Goal: Task Accomplishment & Management: Manage account settings

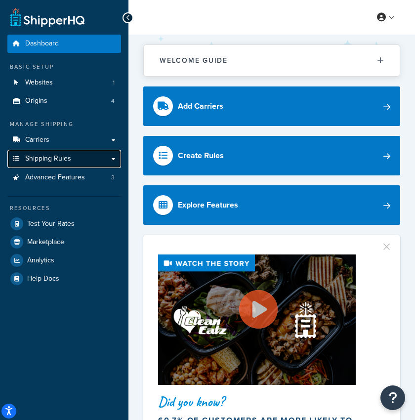
click at [40, 157] on span "Shipping Rules" at bounding box center [48, 158] width 46 height 8
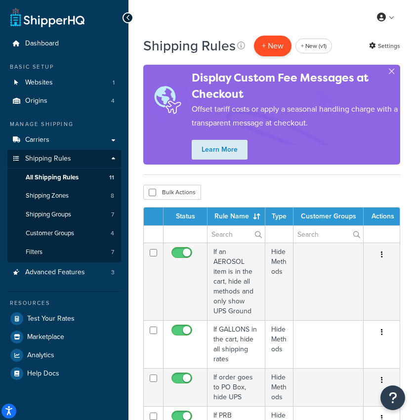
click at [276, 50] on p "+ New" at bounding box center [273, 46] width 38 height 20
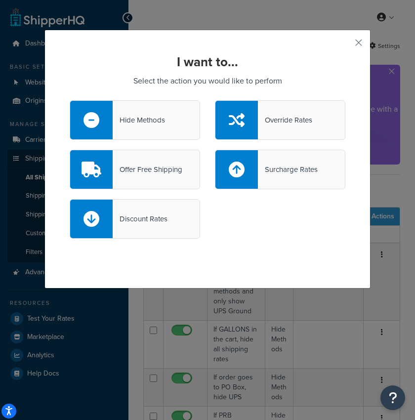
click at [184, 170] on div "Offer Free Shipping" at bounding box center [135, 169] width 130 height 39
click at [0, 0] on input "Offer Free Shipping" at bounding box center [0, 0] width 0 height 0
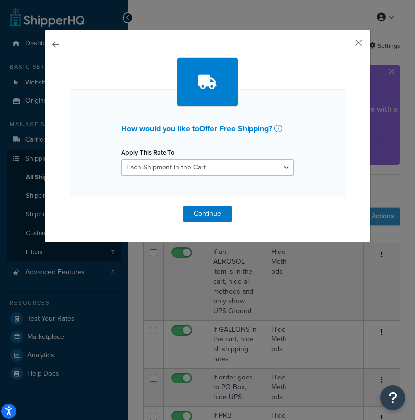
click at [345, 45] on button "button" at bounding box center [344, 46] width 2 height 2
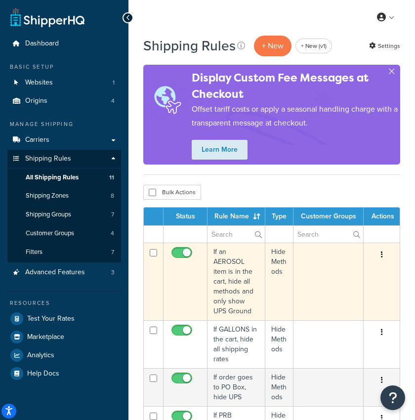
click at [238, 271] on td "If an AEROSOL item is in the cart, hide all methods and only show UPS Ground" at bounding box center [236, 280] width 58 height 77
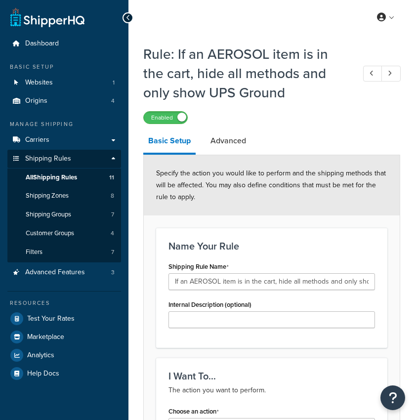
select select "HIDE"
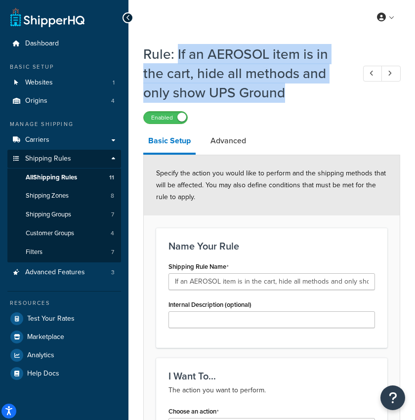
drag, startPoint x: 178, startPoint y: 52, endPoint x: 284, endPoint y: 94, distance: 114.6
click at [284, 94] on h1 "Rule: If an AEROSOL item is in the cart, hide all methods and only show UPS Gro…" at bounding box center [243, 73] width 201 height 58
copy h1 "If an AEROSOL item is in the cart, hide all methods and only show UPS Ground"
click at [58, 179] on span "All Shipping Rules" at bounding box center [51, 177] width 51 height 8
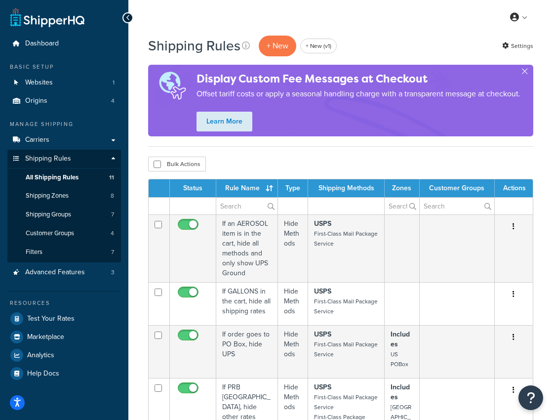
click at [129, 16] on icon at bounding box center [128, 17] width 4 height 7
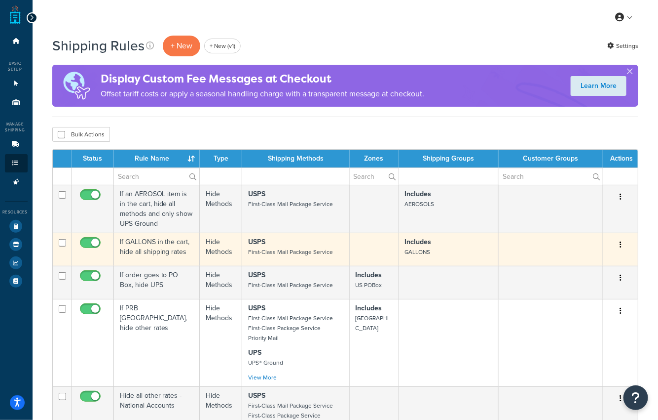
click at [147, 244] on td "If GALLONS in the cart, hide all shipping rates" at bounding box center [157, 248] width 86 height 33
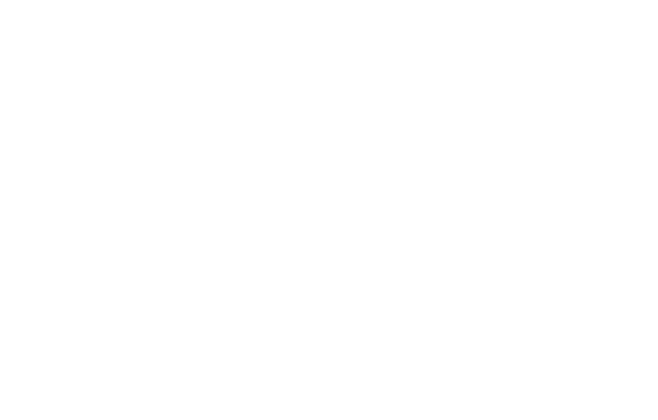
select select "HIDE"
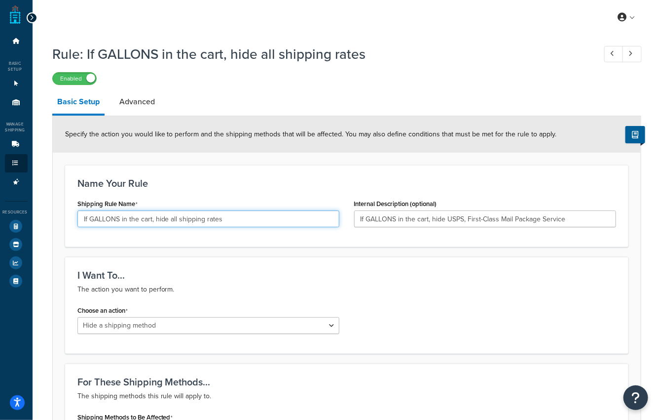
click at [153, 215] on input "If GALLONS in the cart, hide all shipping rates" at bounding box center [208, 218] width 262 height 17
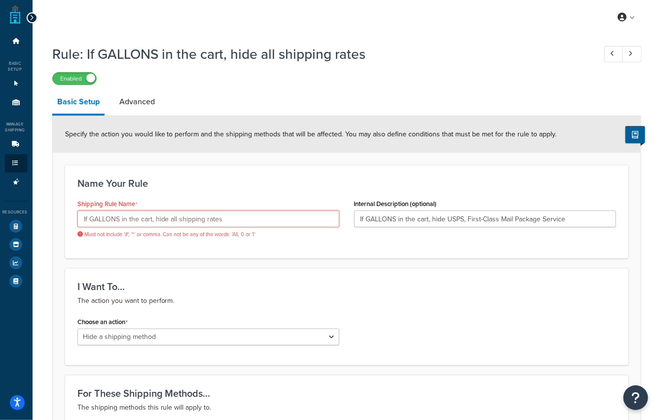
click at [150, 222] on input "If GALLONS in the cart, hide all shipping rates" at bounding box center [208, 218] width 262 height 17
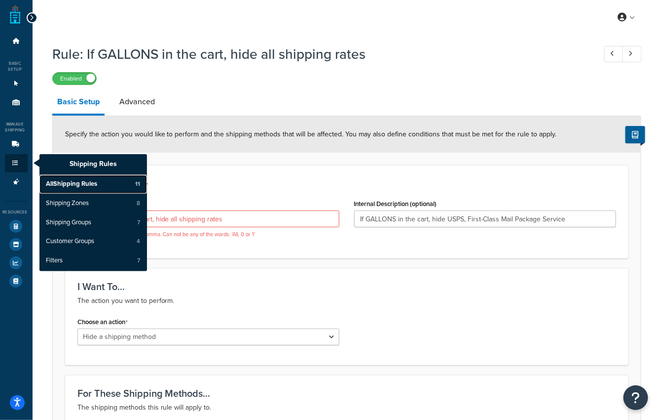
click at [51, 180] on span "All Shipping Rules" at bounding box center [71, 184] width 51 height 9
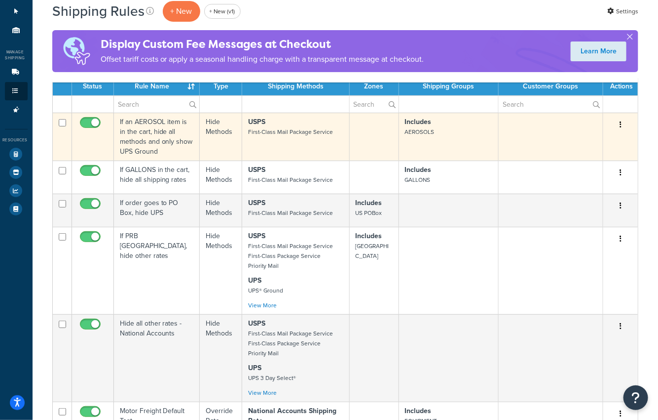
scroll to position [76, 0]
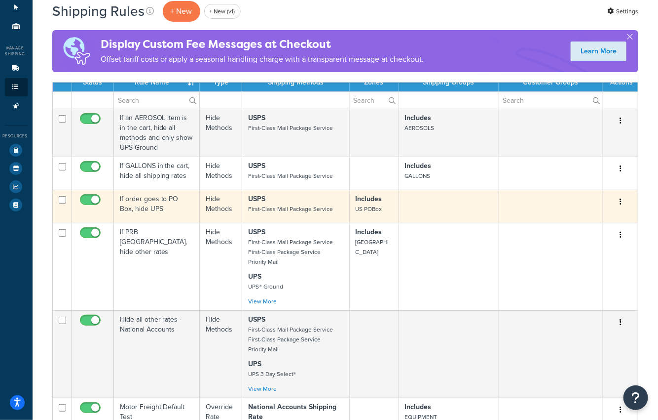
click at [143, 206] on td "If order goes to PO Box, hide UPS" at bounding box center [157, 206] width 86 height 33
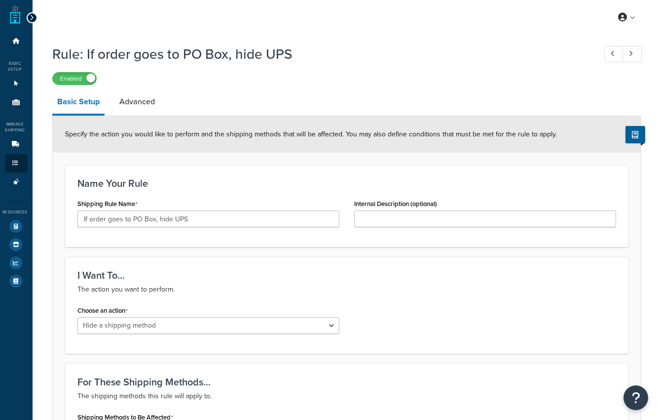
select select "HIDE"
click at [156, 217] on input "If order goes to PO Box, hide UPS" at bounding box center [208, 218] width 262 height 17
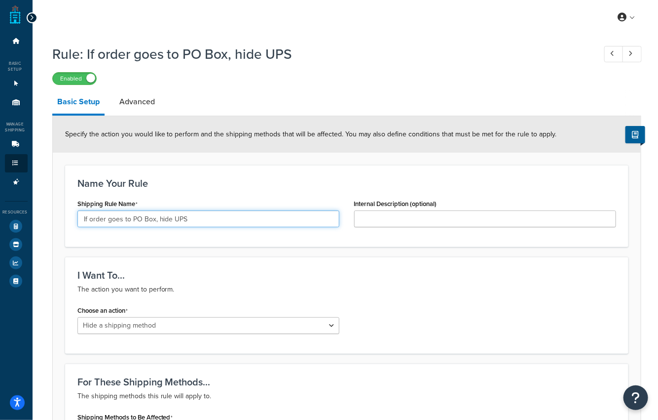
click at [156, 217] on input "If order goes to PO Box, hide UPS" at bounding box center [208, 218] width 262 height 17
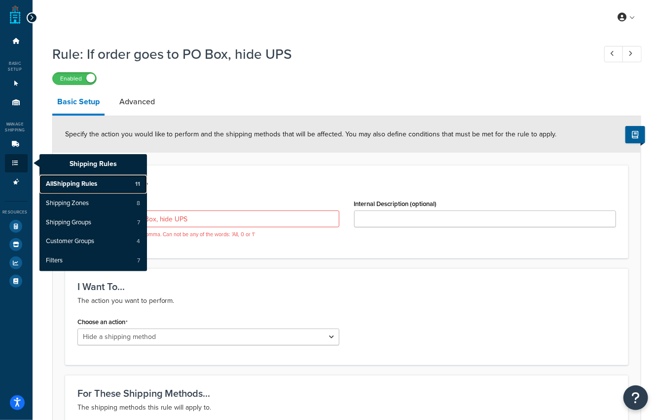
click at [80, 180] on span "All Shipping Rules" at bounding box center [71, 184] width 51 height 9
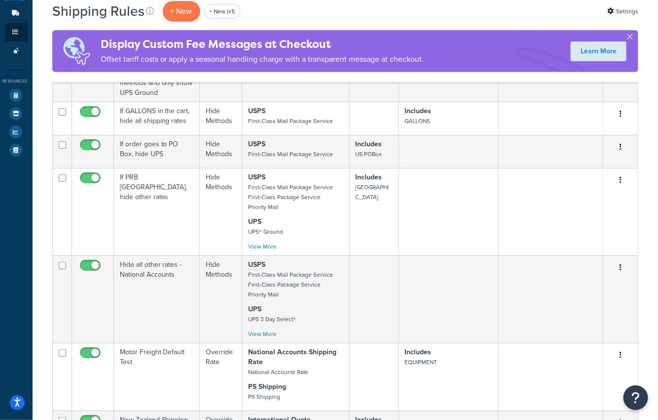
scroll to position [132, 0]
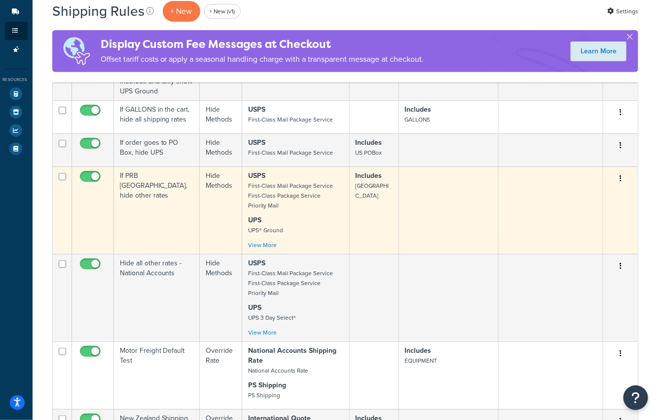
click at [299, 197] on small "First-Class Mail Package Service First-Class Package Service Priority Mail" at bounding box center [290, 195] width 85 height 29
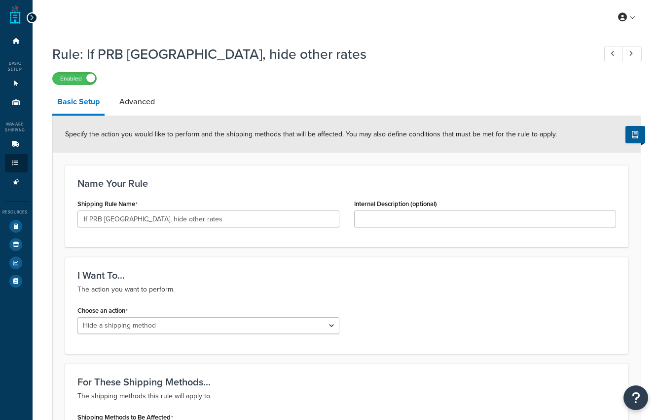
select select "HIDE"
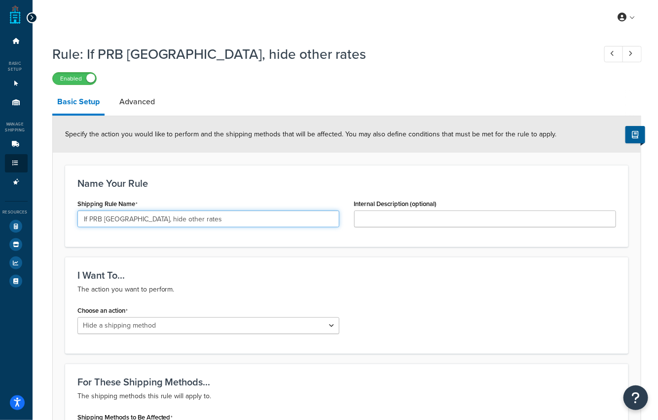
click at [151, 214] on input "If PRB [GEOGRAPHIC_DATA], hide other rates" at bounding box center [208, 218] width 262 height 17
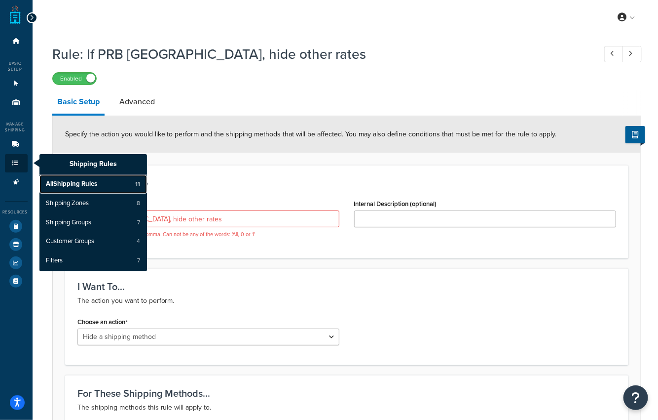
click at [67, 180] on span "All Shipping Rules" at bounding box center [71, 184] width 51 height 9
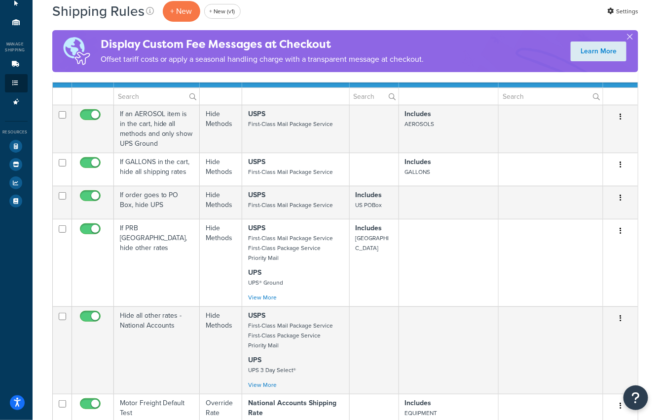
scroll to position [89, 0]
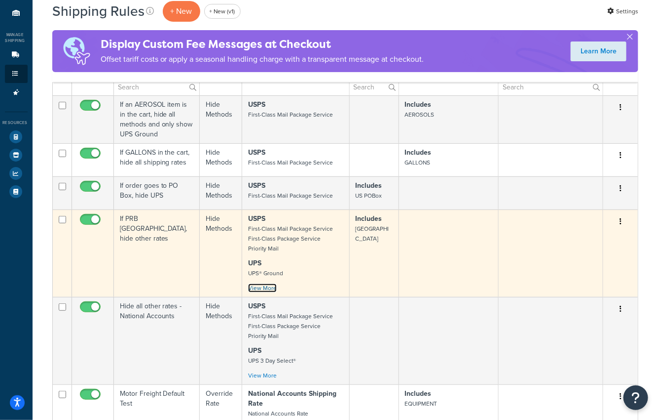
click at [269, 285] on link "View More" at bounding box center [262, 287] width 29 height 9
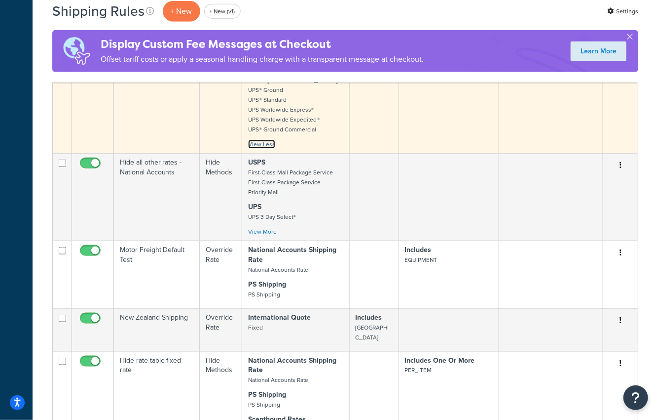
scroll to position [371, 0]
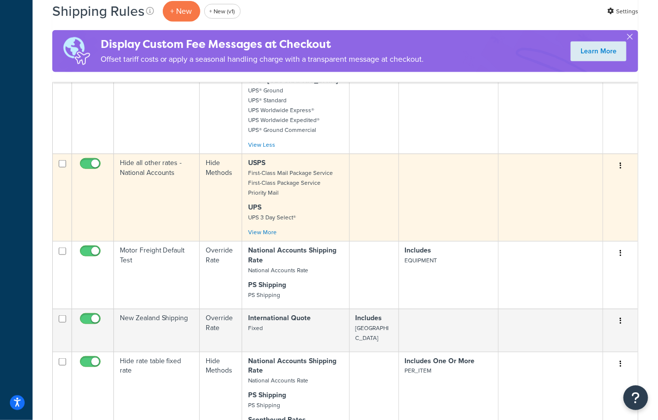
click at [207, 190] on td "Hide Methods" at bounding box center [221, 196] width 42 height 87
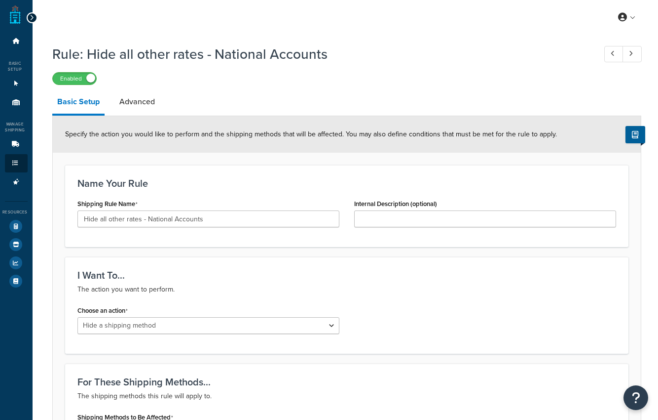
select select "HIDE"
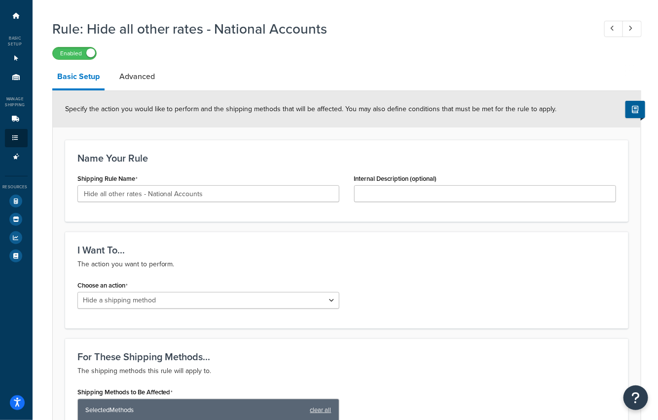
scroll to position [38, 0]
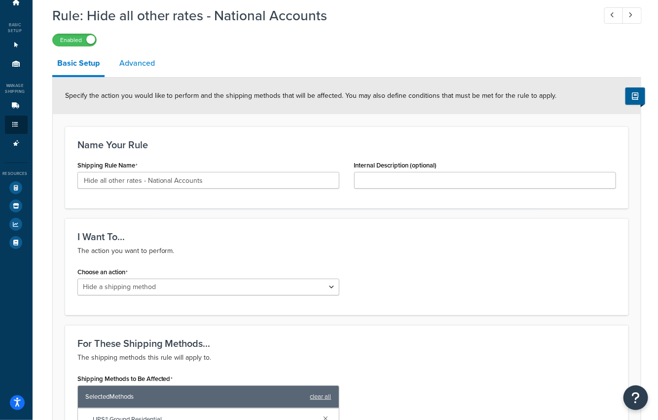
click at [139, 66] on link "Advanced" at bounding box center [137, 63] width 45 height 24
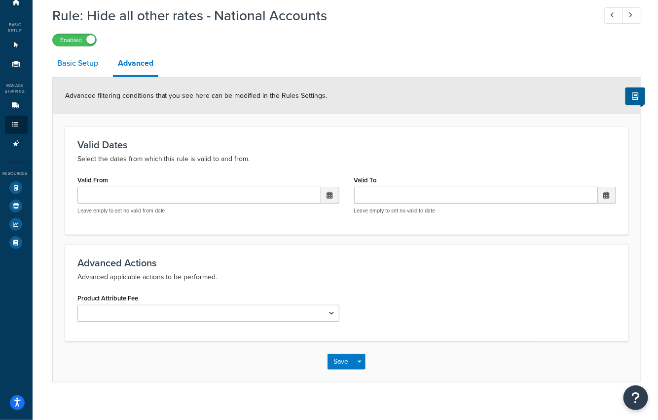
click at [80, 56] on link "Basic Setup" at bounding box center [77, 63] width 51 height 24
select select "HIDE"
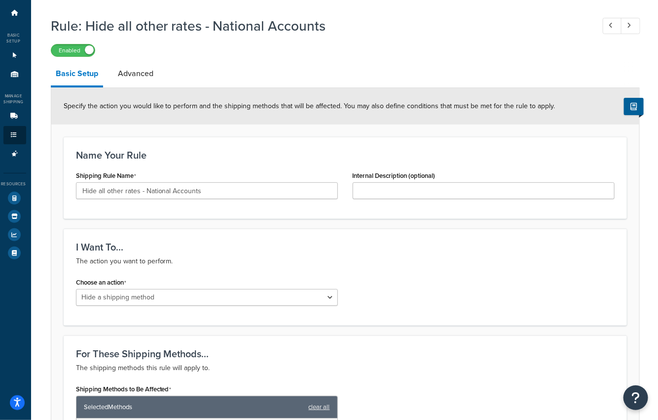
scroll to position [28, 1]
click at [207, 190] on input "Hide all other rates - National Accounts" at bounding box center [207, 190] width 262 height 17
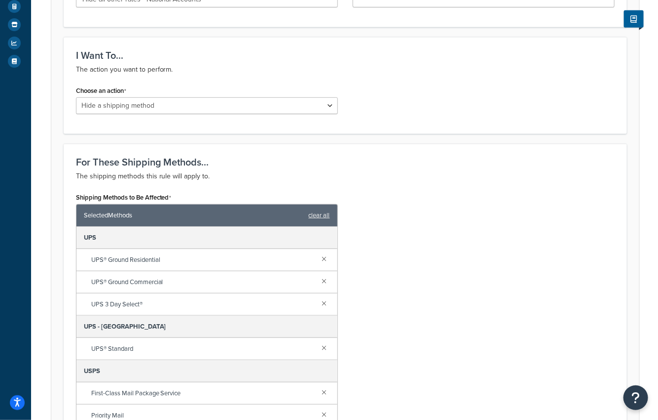
scroll to position [0, 1]
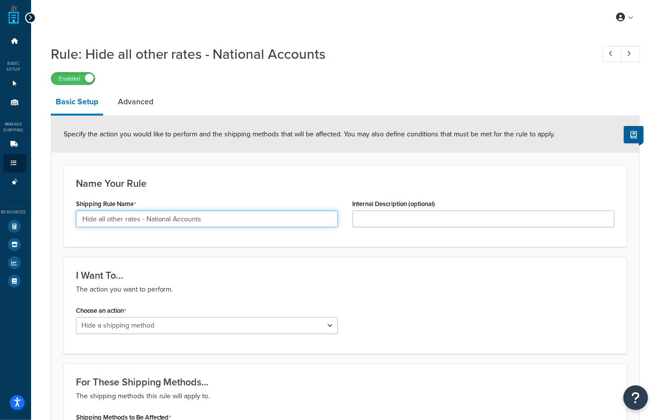
click at [104, 223] on input "Hide all other rates - National Accounts" at bounding box center [207, 218] width 262 height 17
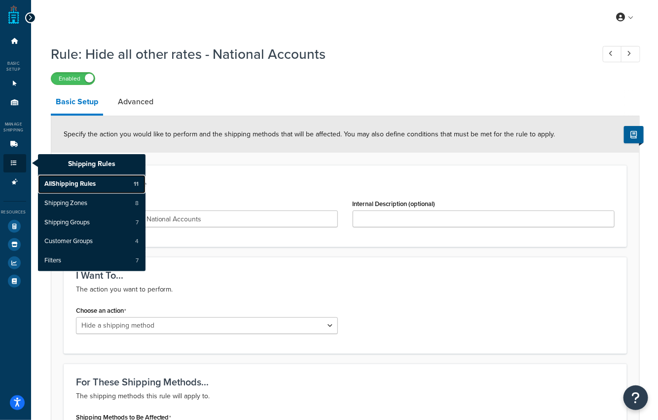
click at [53, 180] on span "All Shipping Rules" at bounding box center [69, 184] width 51 height 9
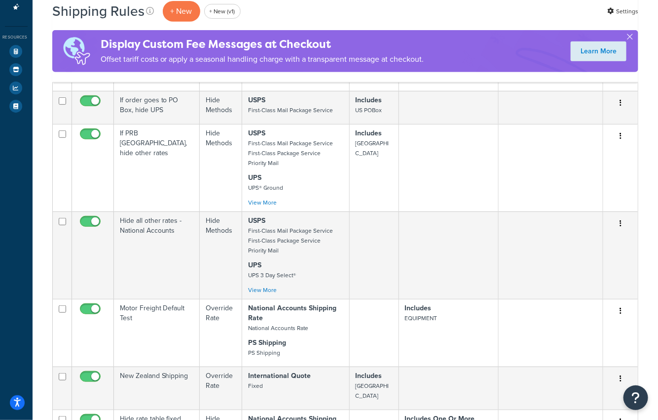
scroll to position [180, 0]
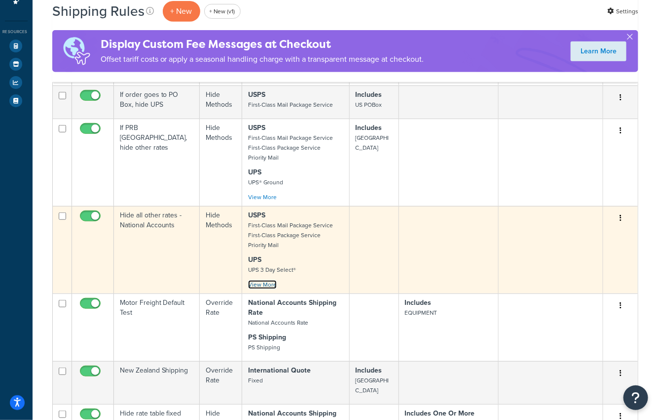
click at [267, 282] on link "View More" at bounding box center [262, 284] width 29 height 9
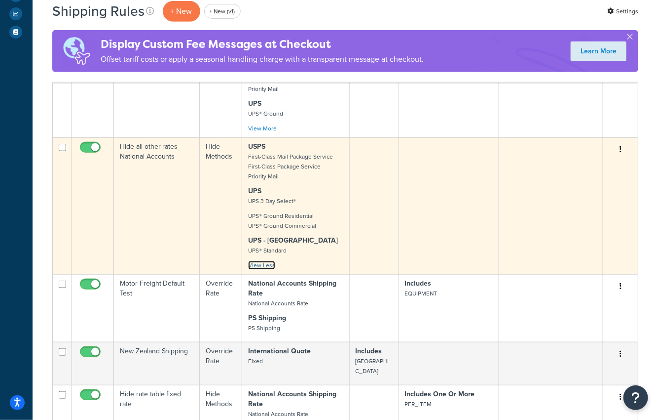
scroll to position [292, 0]
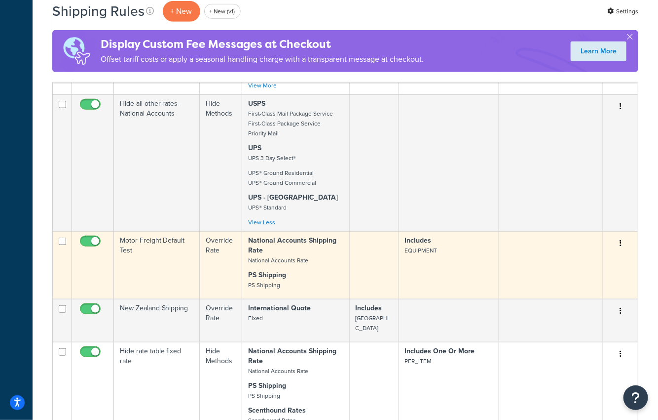
click at [154, 254] on td "Motor Freight Default Test" at bounding box center [157, 265] width 86 height 68
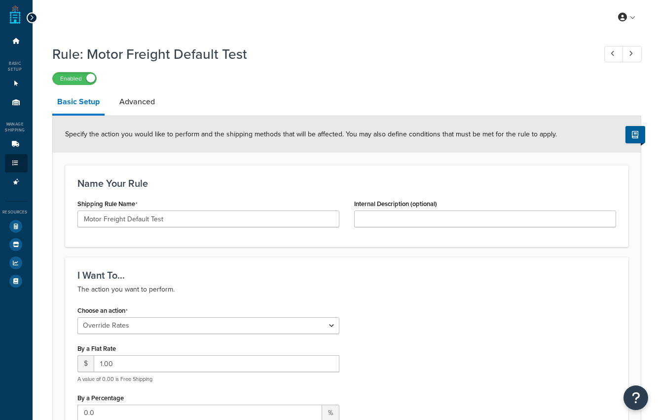
select select "OVERRIDE"
select select "LOCATION"
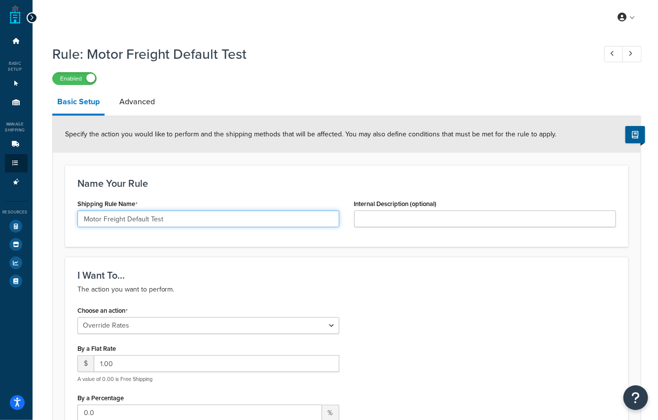
click at [119, 220] on input "Motor Freight Default Test" at bounding box center [208, 218] width 262 height 17
type input "Motor Freight Default Test"
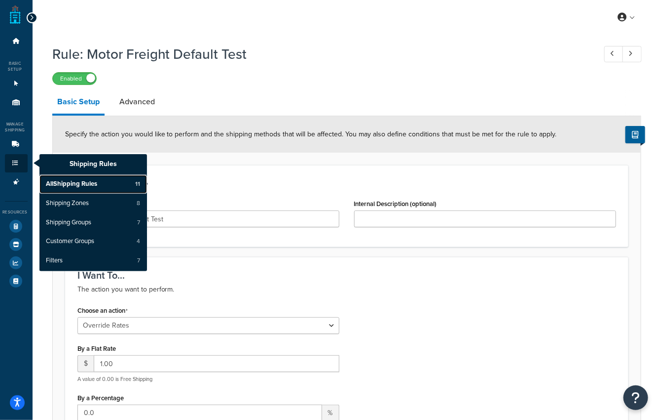
click at [58, 180] on span "All Shipping Rules" at bounding box center [71, 184] width 51 height 9
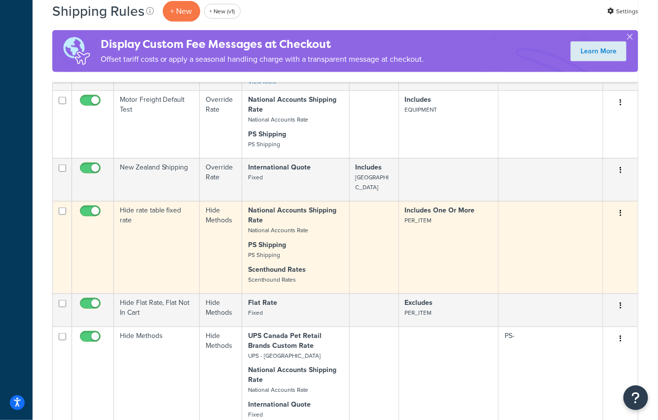
scroll to position [382, 0]
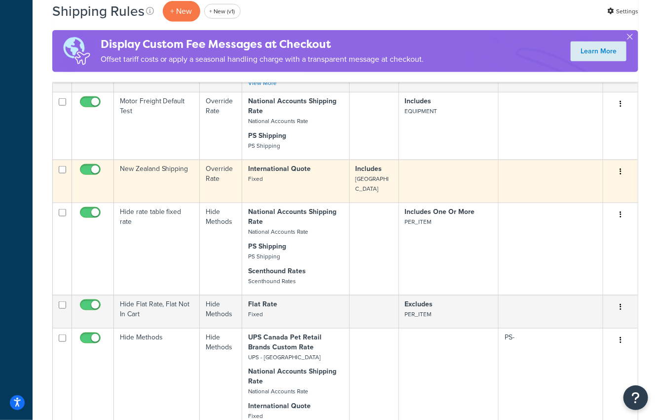
click at [132, 177] on td "New Zealand Shipping" at bounding box center [157, 180] width 86 height 43
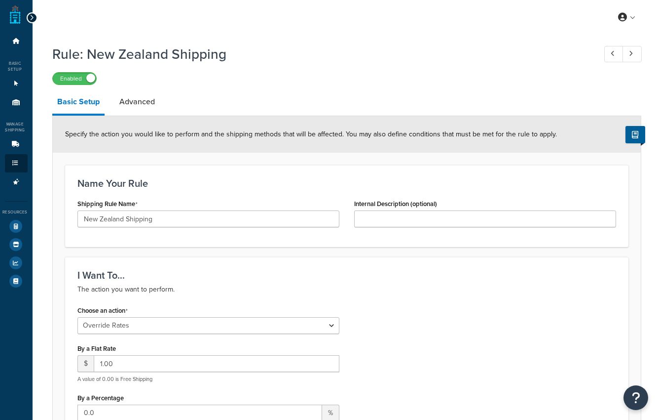
select select "OVERRIDE"
select select "LOCATION"
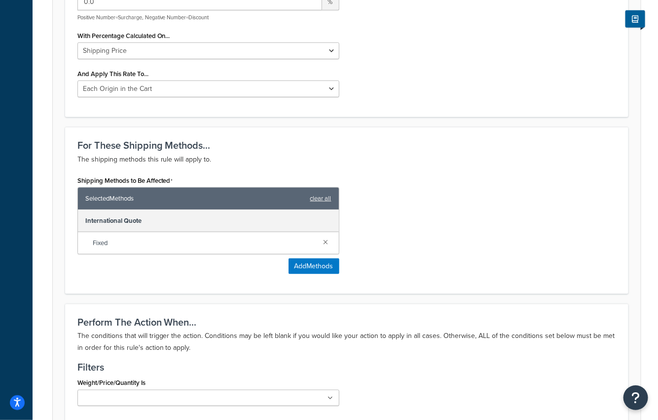
scroll to position [24, 0]
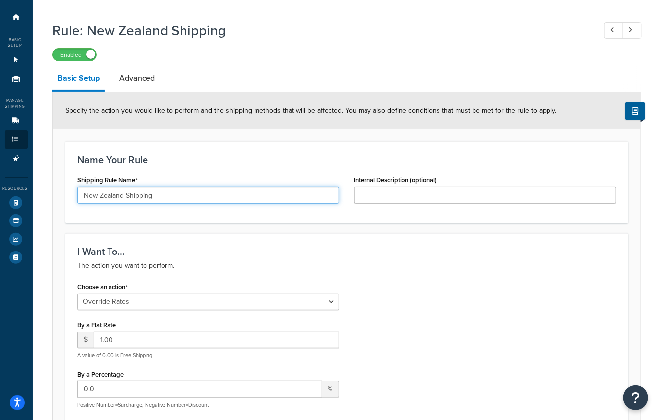
click at [119, 195] on input "New Zealand Shipping" at bounding box center [208, 195] width 262 height 17
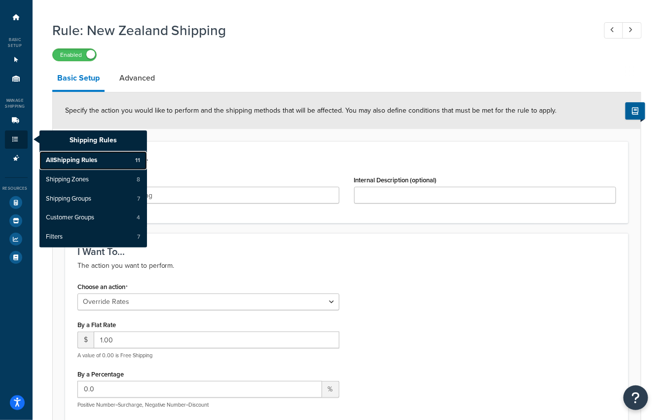
click at [78, 157] on span "All Shipping Rules" at bounding box center [71, 160] width 51 height 9
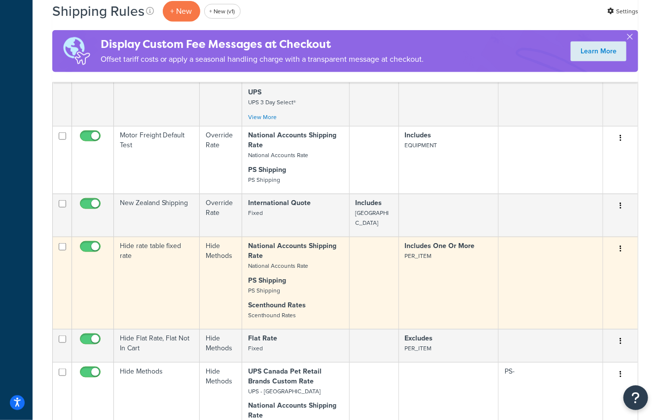
scroll to position [346, 0]
click at [142, 262] on td "Hide rate table fixed rate" at bounding box center [157, 283] width 86 height 92
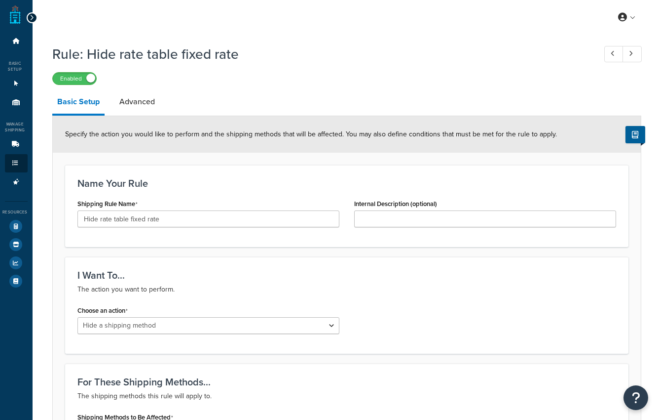
select select "HIDE"
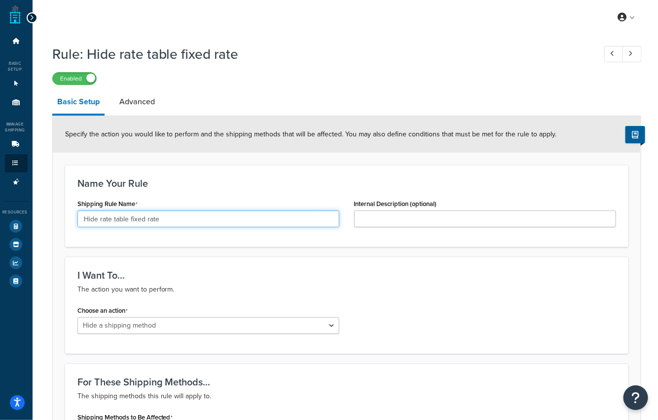
click at [164, 218] on input "Hide rate table fixed rate" at bounding box center [208, 218] width 262 height 17
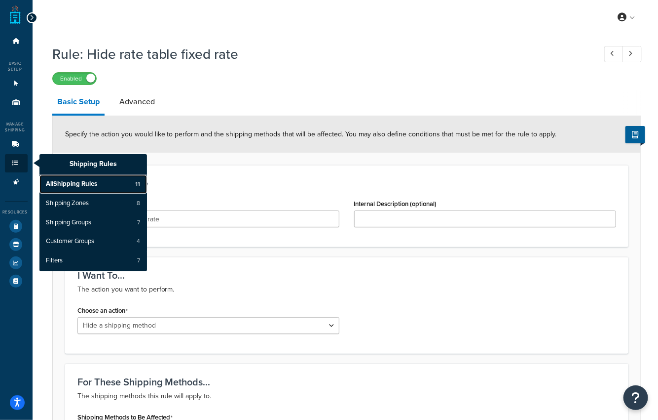
click at [63, 183] on span "All Shipping Rules" at bounding box center [71, 184] width 51 height 9
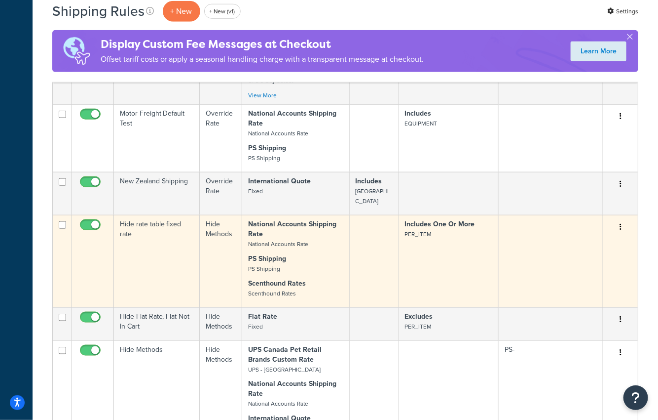
scroll to position [375, 0]
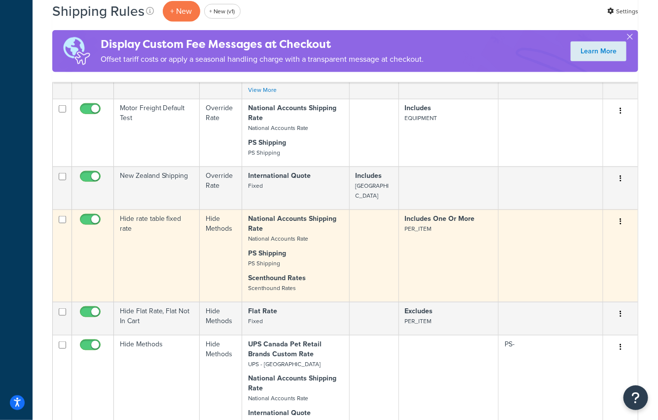
click at [383, 228] on td at bounding box center [374, 255] width 49 height 92
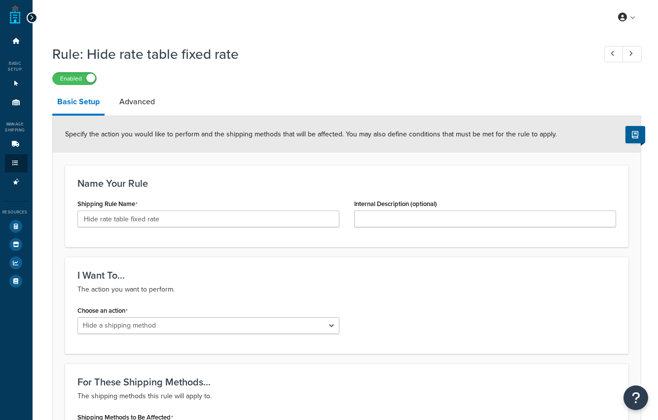
select select "HIDE"
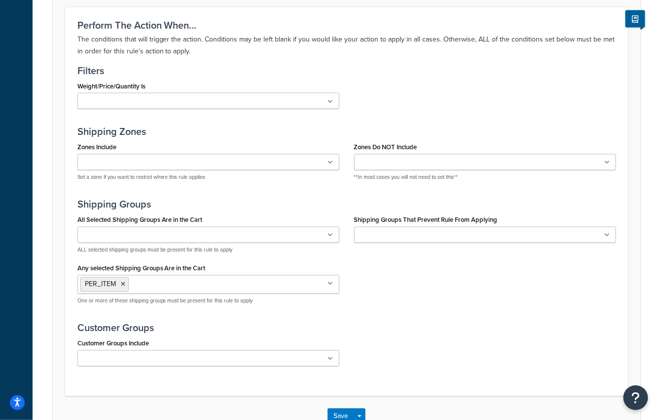
scroll to position [639, 0]
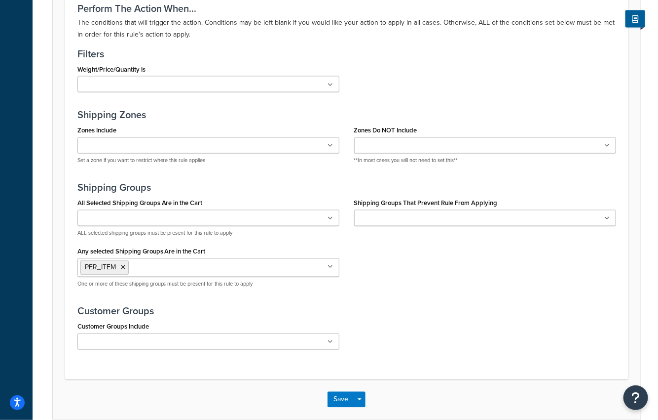
click at [289, 262] on ul "PER_ITEM" at bounding box center [208, 267] width 262 height 19
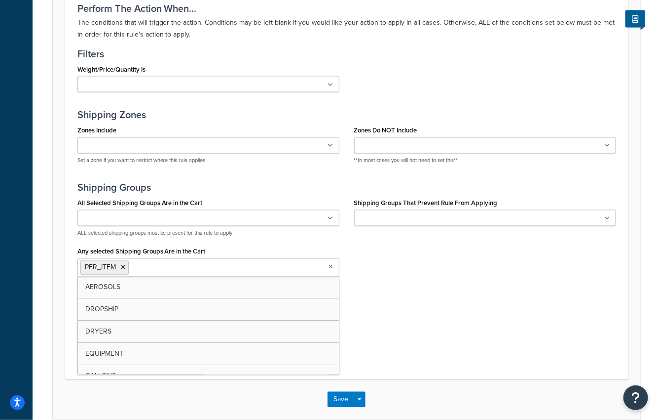
click at [379, 273] on div "All Selected Shipping Groups Are in the Cart AEROSOLS DROPSHIP DRYERS EQUIPMENT…" at bounding box center [347, 246] width 554 height 100
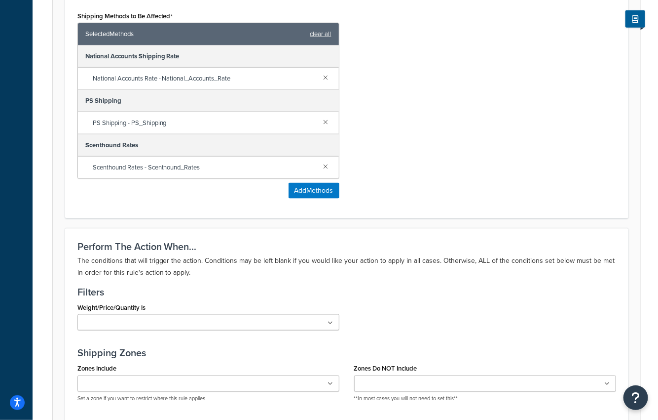
scroll to position [105, 0]
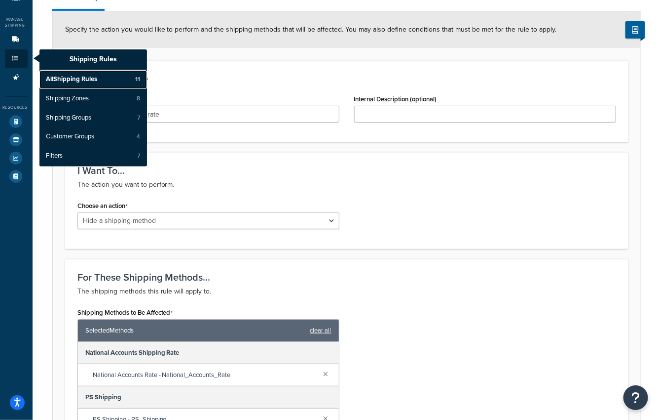
click at [91, 76] on span "All Shipping Rules" at bounding box center [71, 79] width 51 height 9
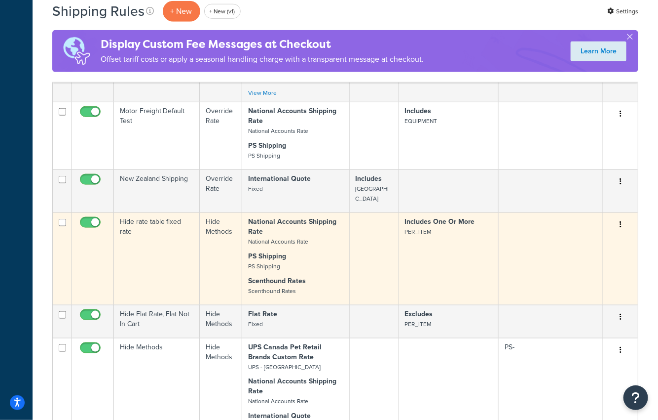
scroll to position [383, 0]
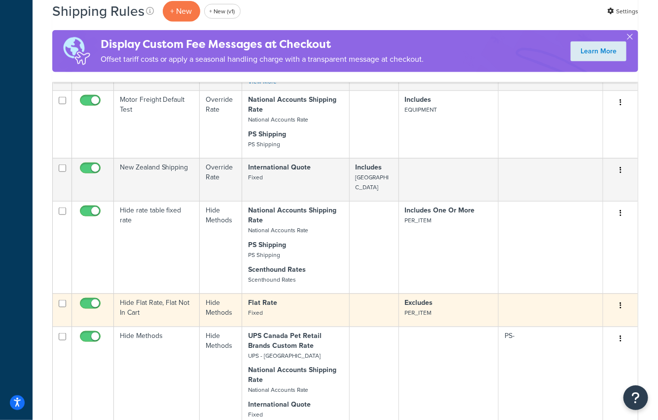
click at [189, 293] on td "Hide Flat Rate, Flat Not In Cart" at bounding box center [157, 309] width 86 height 33
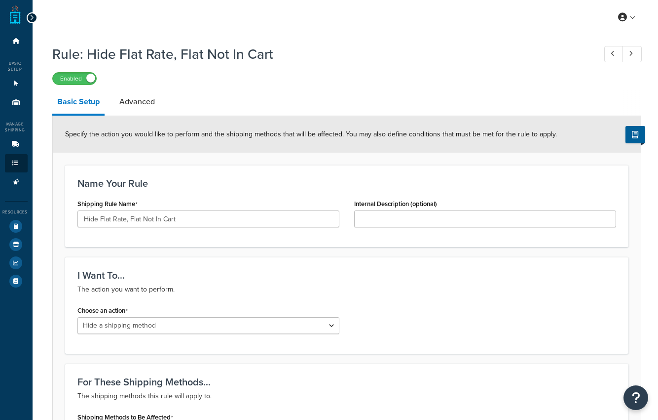
select select "HIDE"
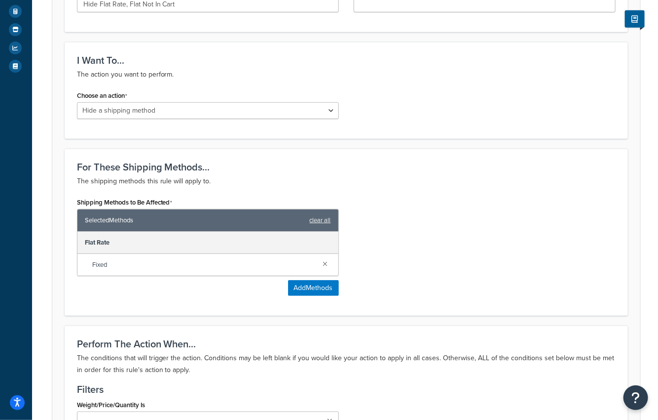
scroll to position [0, 0]
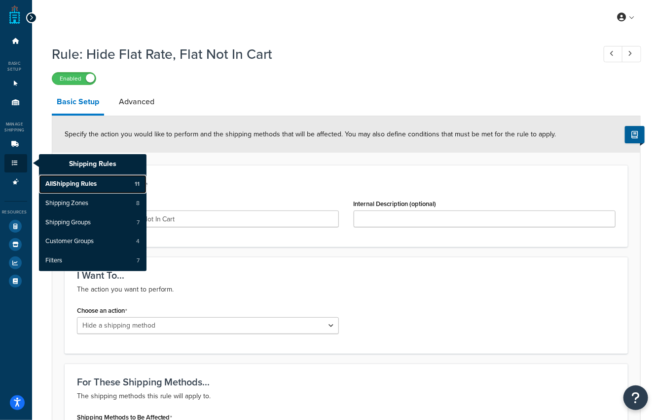
click at [70, 183] on span "All Shipping Rules" at bounding box center [70, 184] width 51 height 9
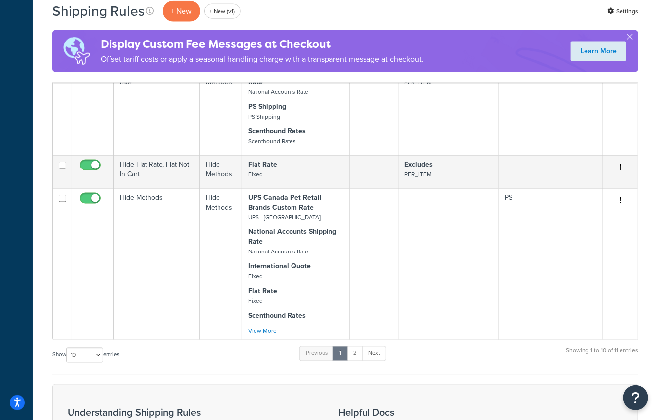
scroll to position [493, 0]
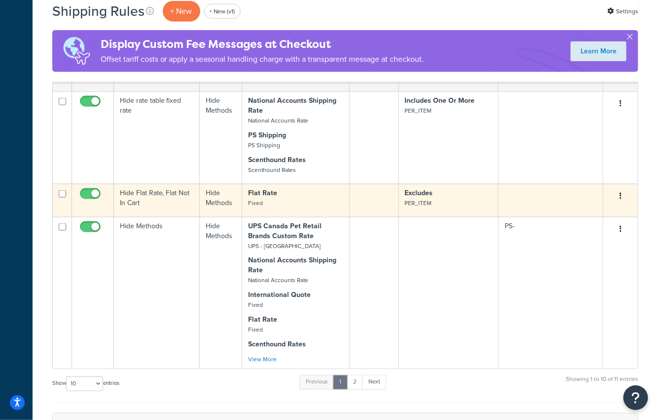
click at [157, 184] on td "Hide Flat Rate, Flat Not In Cart" at bounding box center [157, 200] width 86 height 33
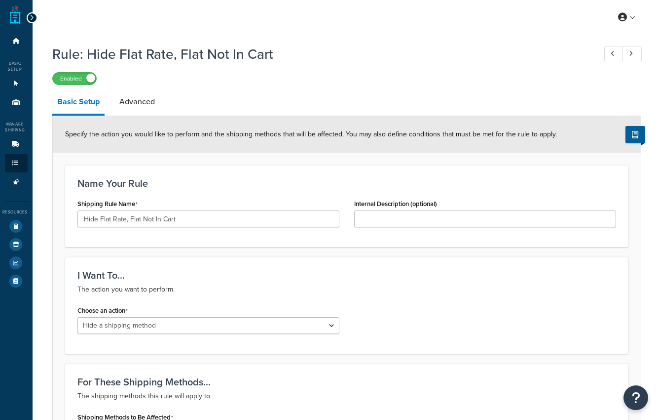
select select "HIDE"
click at [167, 220] on input "Hide Flat Rate, Flat Not In Cart" at bounding box center [208, 218] width 262 height 17
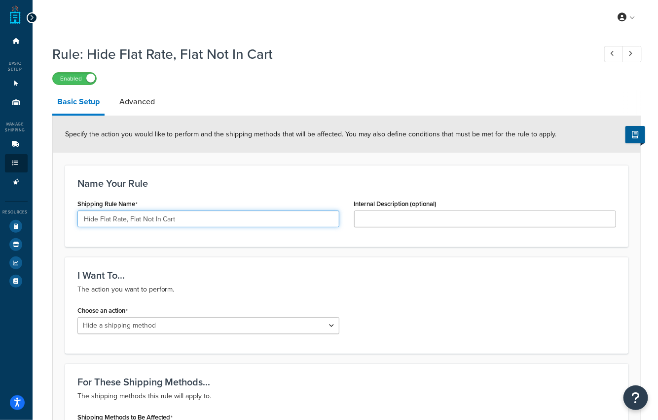
click at [167, 220] on input "Hide Flat Rate, Flat Not In Cart" at bounding box center [208, 218] width 262 height 17
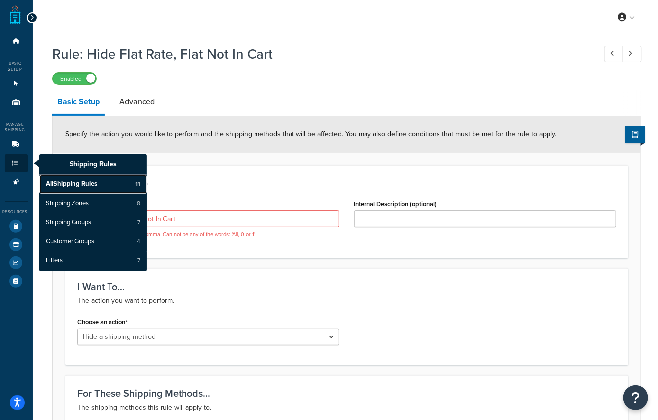
click at [80, 180] on span "All Shipping Rules" at bounding box center [71, 184] width 51 height 9
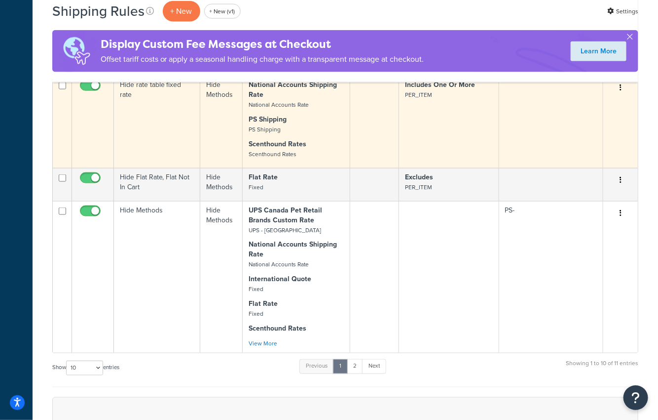
scroll to position [514, 0]
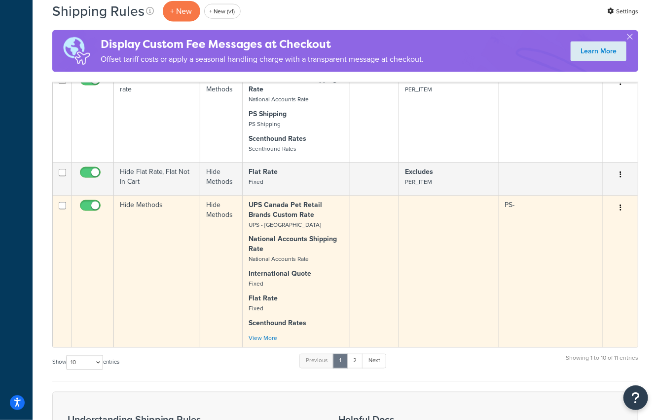
click at [180, 236] on td "Hide Methods" at bounding box center [157, 271] width 86 height 152
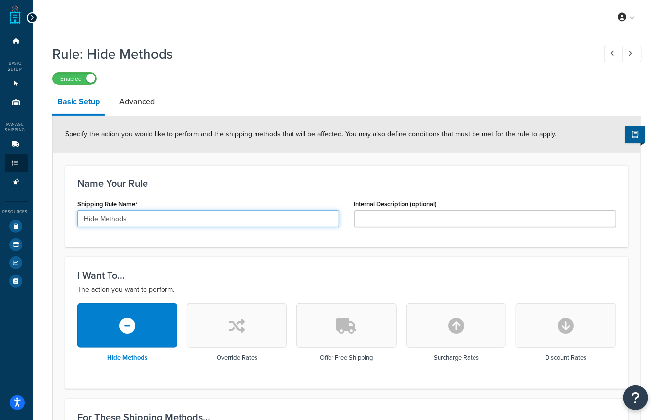
click at [108, 222] on input "Hide Methods" at bounding box center [208, 218] width 262 height 17
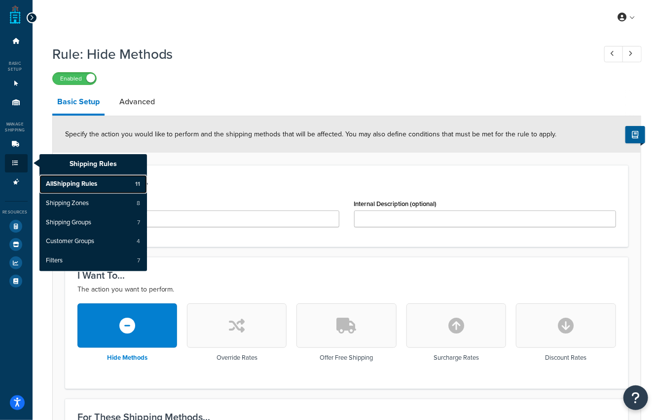
click at [78, 180] on span "All Shipping Rules" at bounding box center [71, 184] width 51 height 9
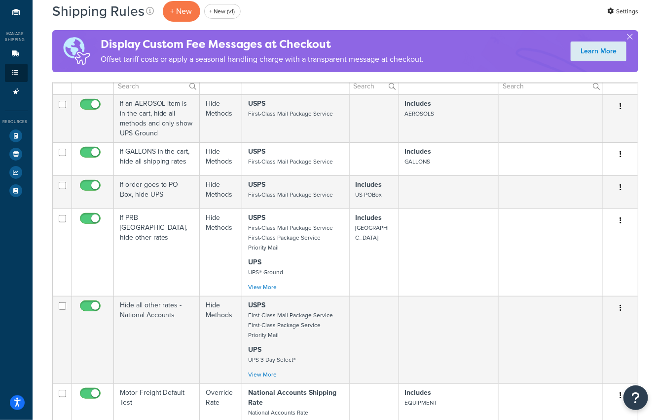
scroll to position [73, 0]
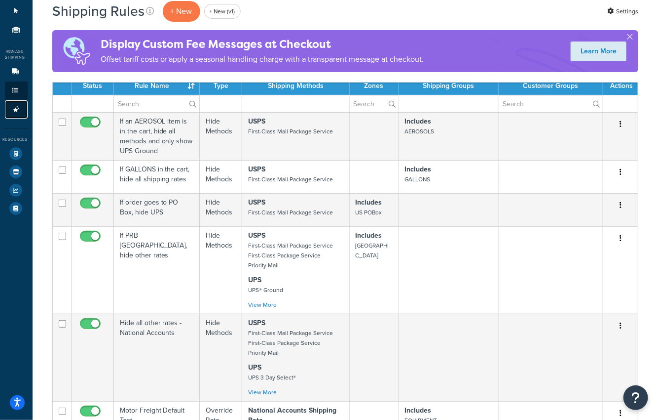
click at [17, 109] on icon at bounding box center [16, 109] width 10 height 6
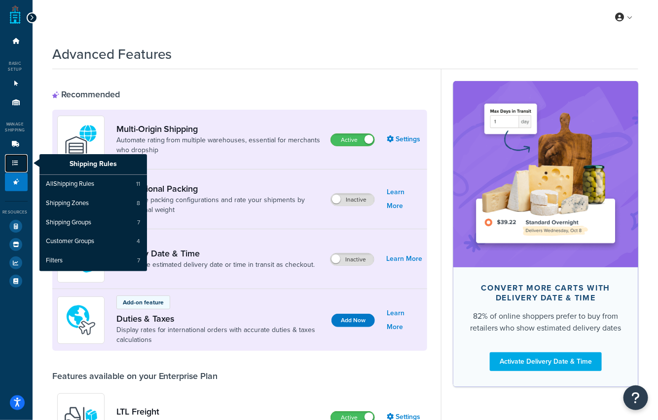
click at [16, 162] on icon at bounding box center [15, 163] width 10 height 6
click at [82, 186] on span "All Shipping Rules" at bounding box center [70, 184] width 48 height 9
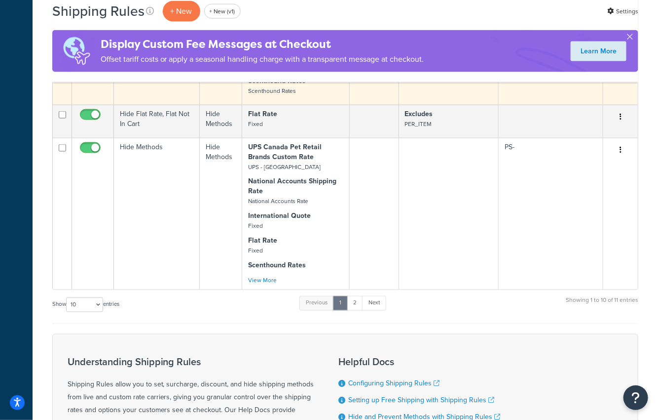
scroll to position [575, 0]
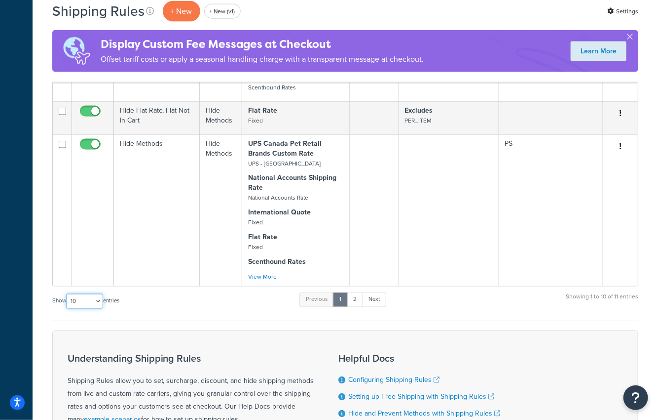
click at [96, 294] on select "10 15 25 50 100 1000" at bounding box center [84, 301] width 37 height 15
select select "15"
click at [66, 294] on select "10 15 25 50 100 1000" at bounding box center [84, 301] width 37 height 15
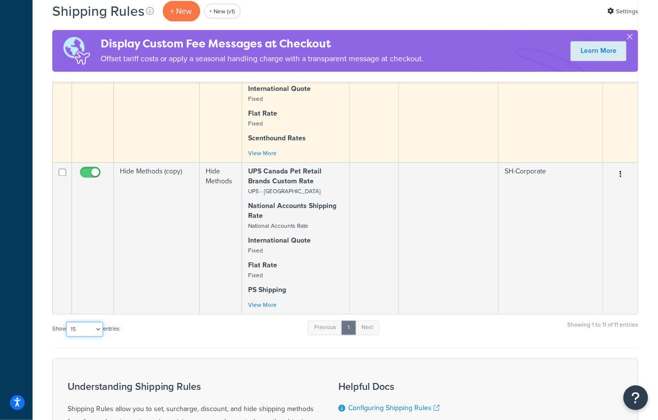
scroll to position [699, 0]
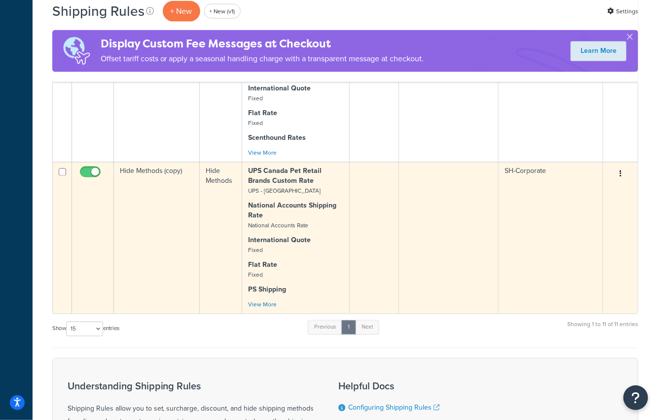
click at [158, 243] on td "Hide Methods (copy)" at bounding box center [157, 238] width 86 height 152
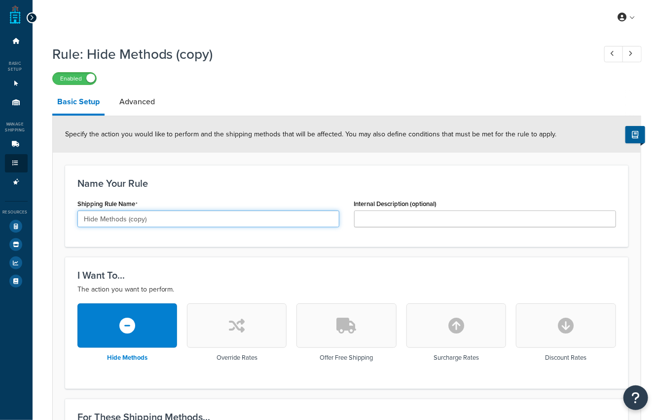
click at [152, 223] on input "Hide Methods (copy)" at bounding box center [208, 218] width 262 height 17
click at [110, 210] on input "Hide Methods (copy)" at bounding box center [208, 218] width 262 height 17
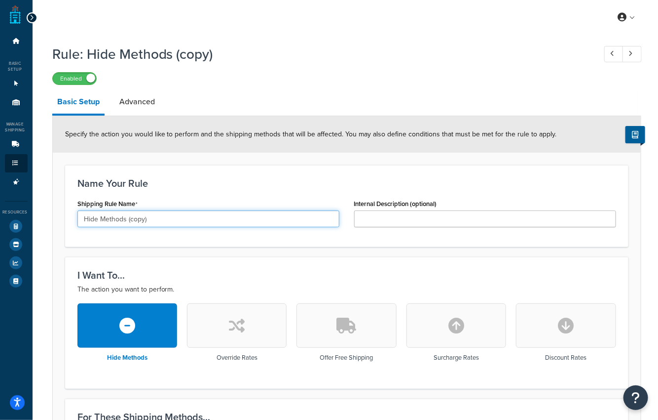
click at [110, 212] on input "Hide Methods (copy)" at bounding box center [208, 218] width 262 height 17
click at [115, 222] on input "Hide Methods (copy)" at bounding box center [208, 218] width 262 height 17
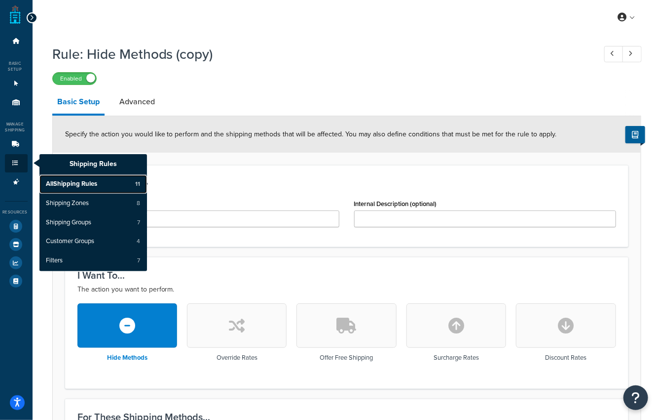
click at [50, 180] on span "All Shipping Rules" at bounding box center [71, 184] width 51 height 9
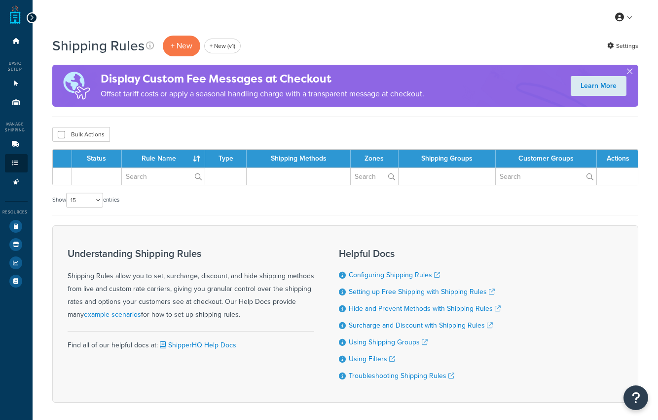
select select "15"
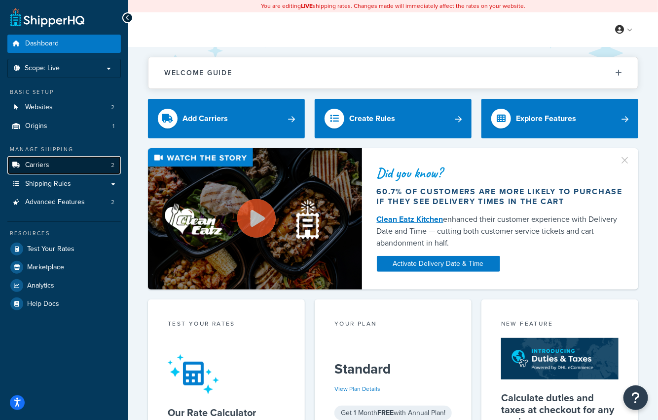
click at [89, 160] on link "Carriers 2" at bounding box center [64, 165] width 114 height 18
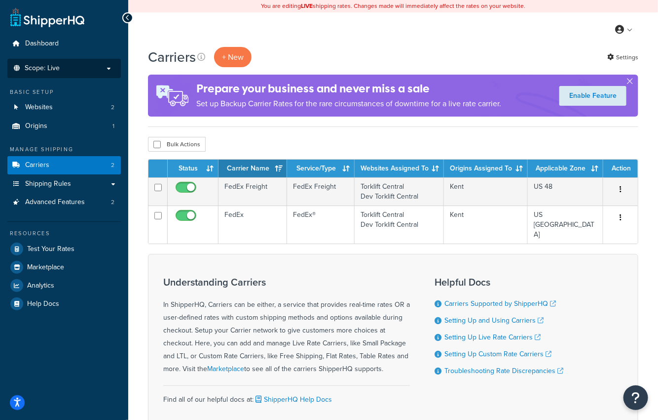
click at [96, 66] on p "Scope: Live" at bounding box center [64, 68] width 105 height 8
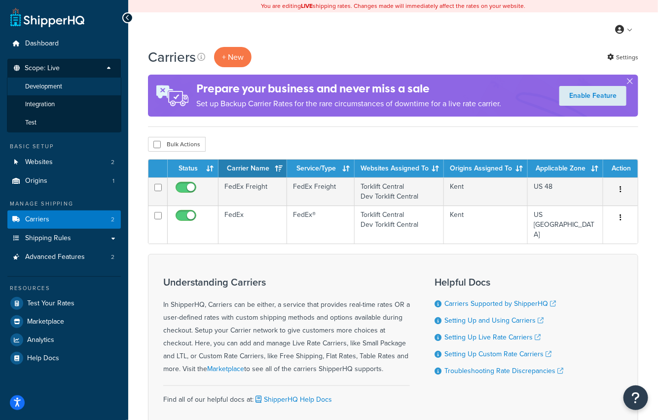
click at [90, 89] on li "Development" at bounding box center [64, 86] width 115 height 18
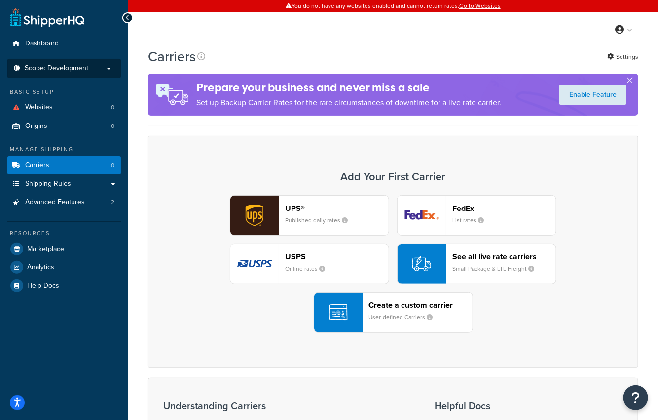
click at [96, 69] on p "Scope: Development" at bounding box center [64, 68] width 105 height 8
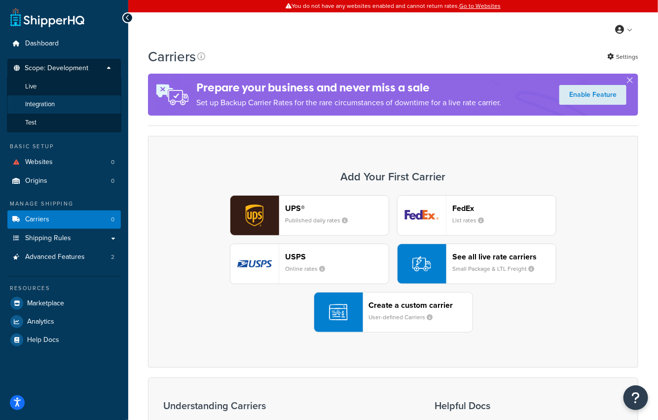
click at [93, 99] on li "Integration" at bounding box center [64, 104] width 115 height 18
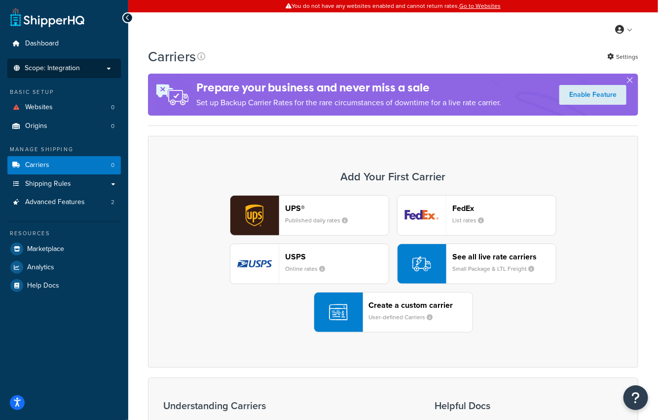
click at [102, 66] on p "Scope: Integration" at bounding box center [64, 68] width 105 height 8
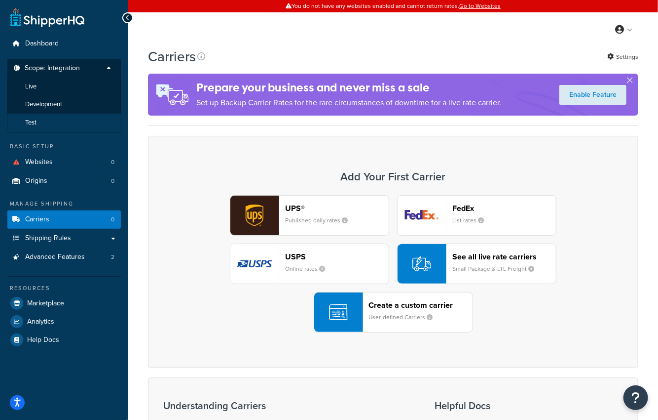
click at [89, 119] on li "Test" at bounding box center [64, 123] width 115 height 18
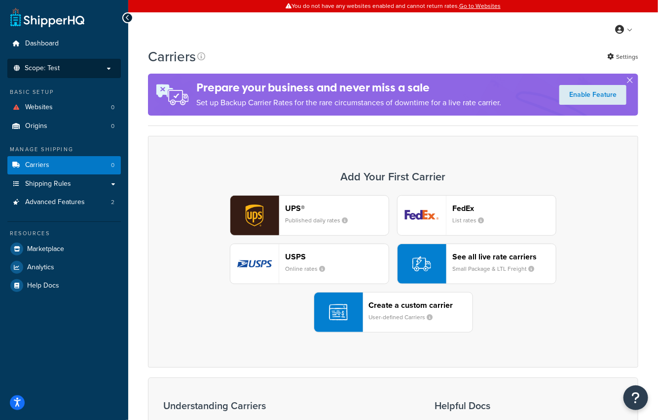
click at [95, 73] on li "Scope: Test Live Development Integration" at bounding box center [64, 68] width 114 height 19
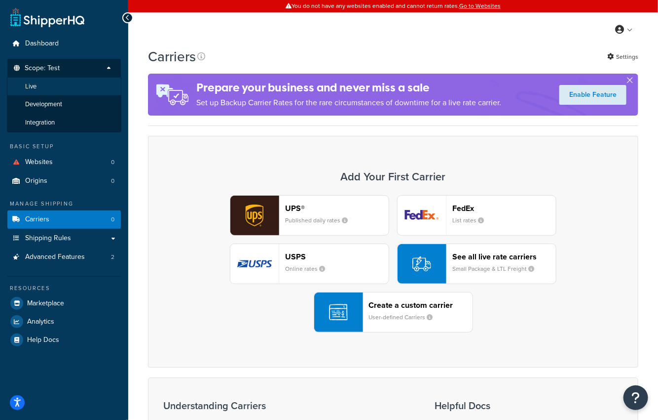
click at [87, 82] on li "Live" at bounding box center [64, 86] width 115 height 18
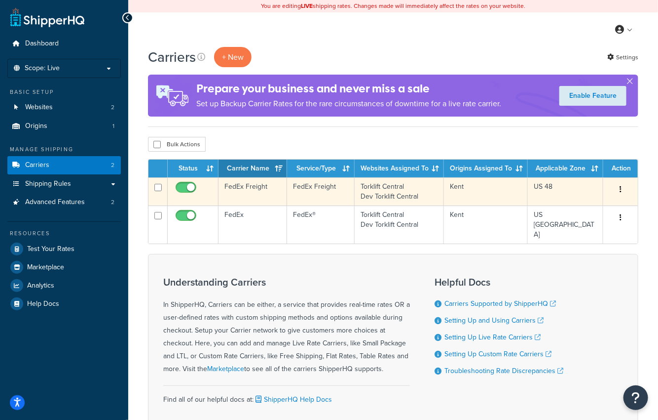
click at [275, 190] on td "FedEx Freight" at bounding box center [253, 191] width 69 height 28
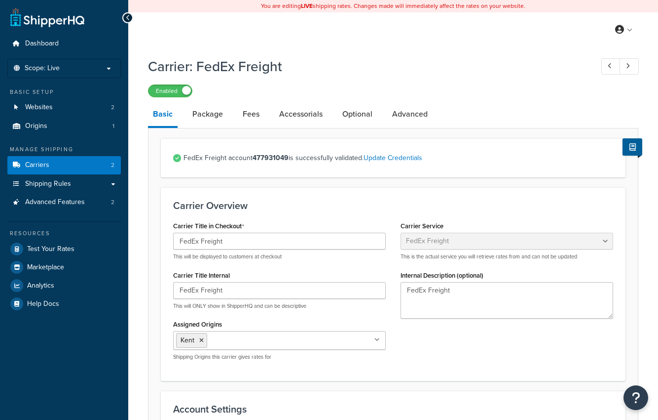
select select "fedExFreight"
click at [107, 164] on link "Carriers 2" at bounding box center [64, 165] width 114 height 18
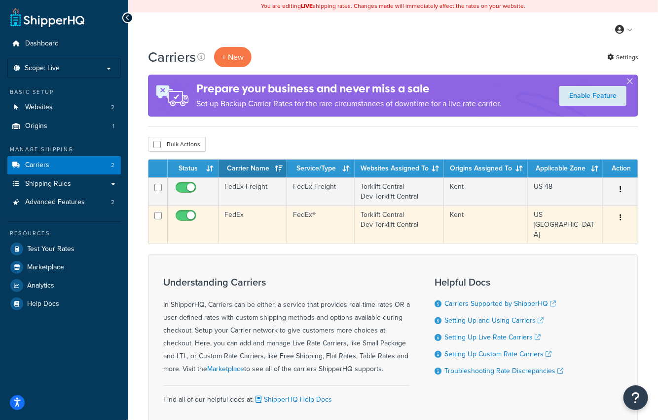
click at [278, 220] on td "FedEx" at bounding box center [253, 224] width 69 height 38
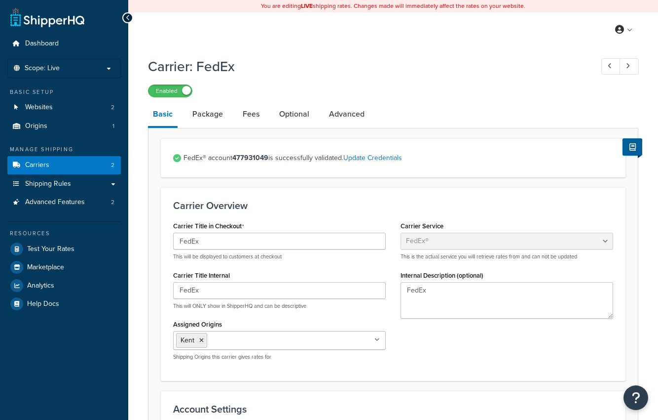
select select "fedEx"
select select "REGULAR_PICKUP"
select select "YOUR_PACKAGING"
click at [74, 166] on link "Carriers 2" at bounding box center [64, 165] width 114 height 18
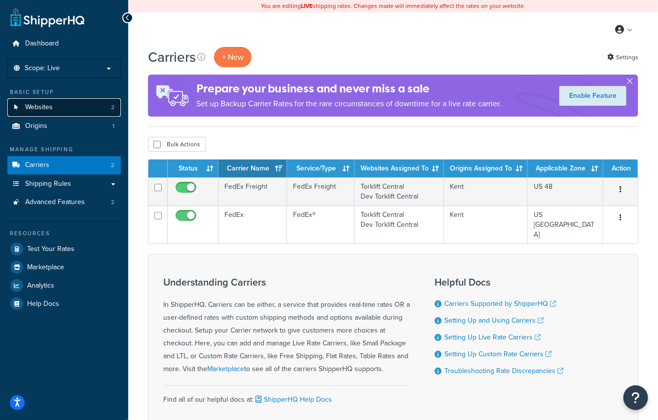
click at [70, 101] on link "Websites 2" at bounding box center [64, 107] width 114 height 18
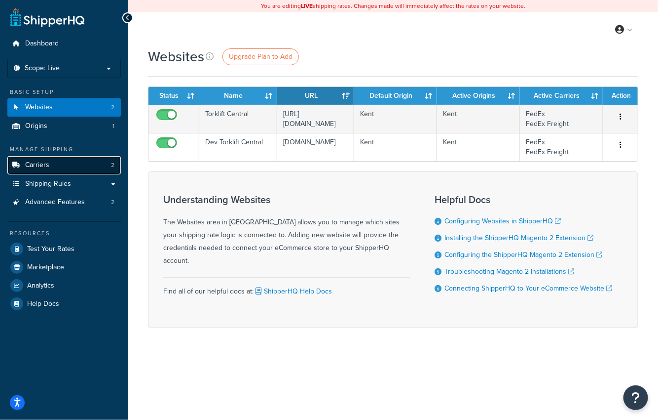
click at [62, 165] on link "Carriers 2" at bounding box center [64, 165] width 114 height 18
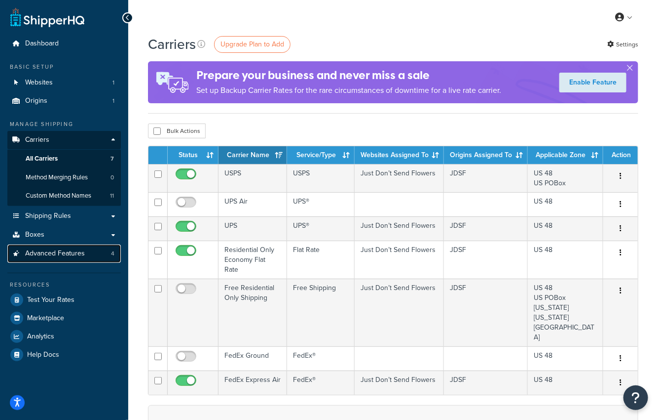
click at [65, 253] on span "Advanced Features" at bounding box center [55, 253] width 60 height 8
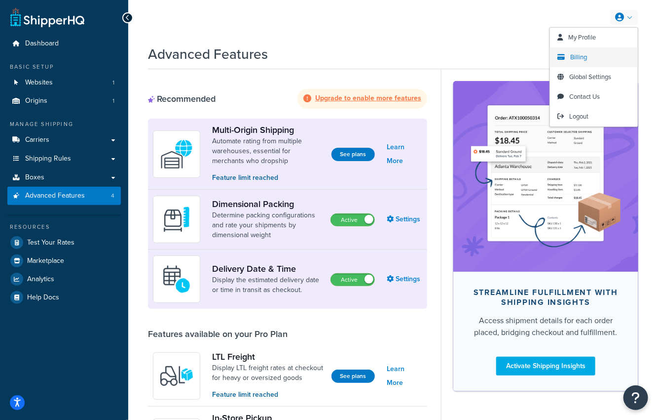
click at [589, 62] on link "Billing" at bounding box center [594, 57] width 88 height 20
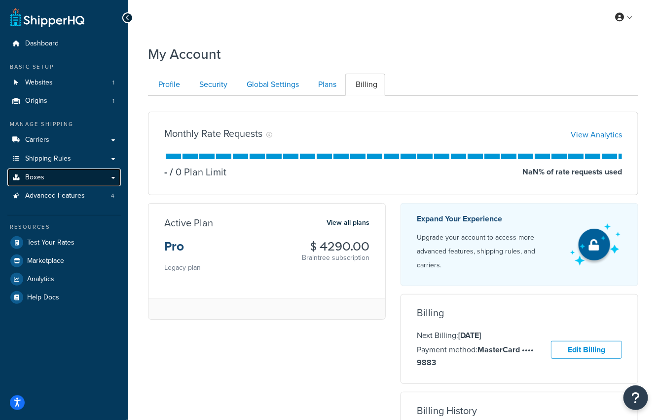
click at [91, 177] on link "Boxes" at bounding box center [64, 177] width 114 height 18
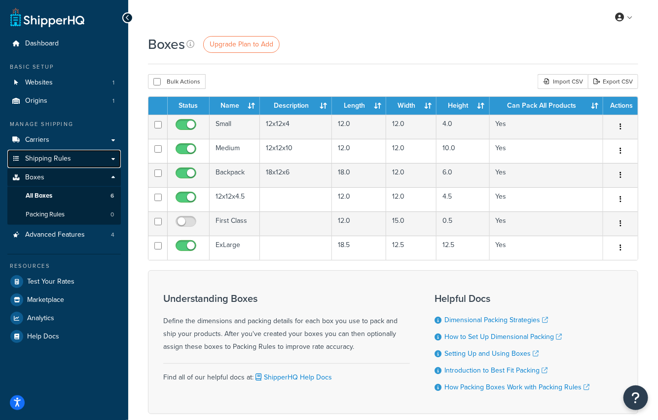
click at [95, 155] on link "Shipping Rules" at bounding box center [64, 159] width 114 height 18
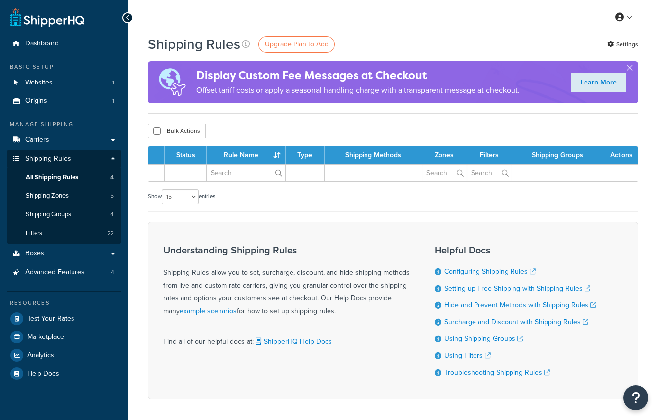
select select "15"
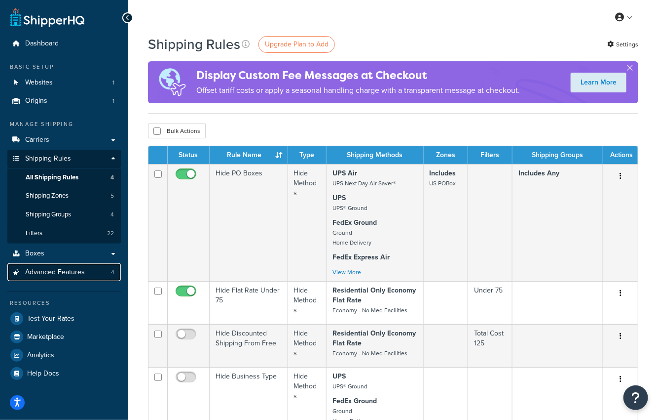
click at [83, 277] on link "Advanced Features 4" at bounding box center [64, 272] width 114 height 18
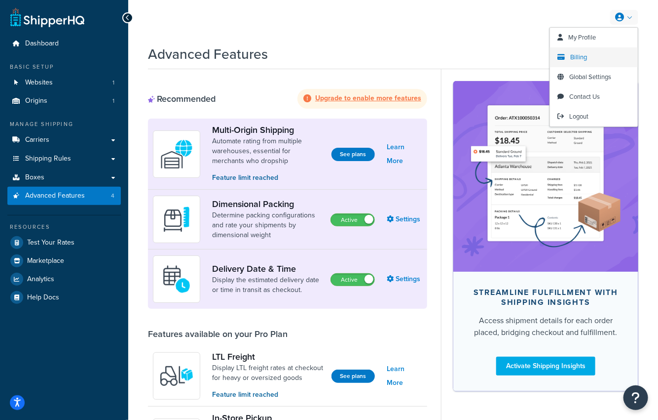
click at [584, 55] on span "Billing" at bounding box center [579, 56] width 17 height 9
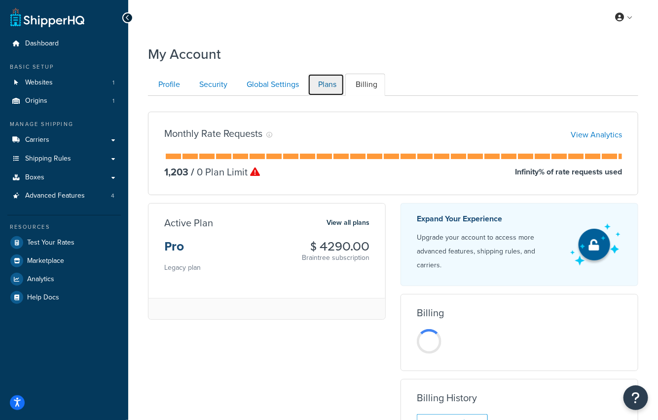
click at [331, 83] on link "Plans" at bounding box center [326, 85] width 37 height 22
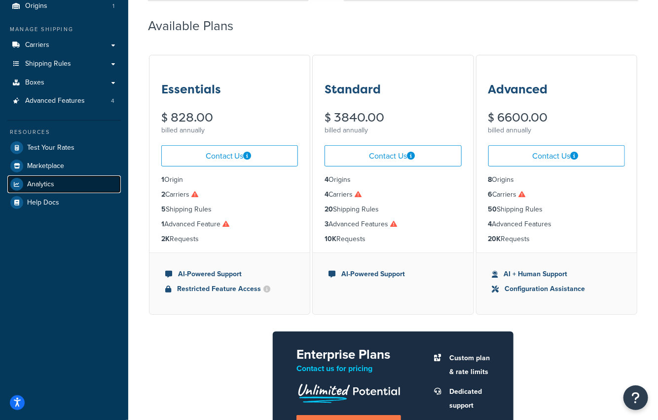
click at [43, 177] on link "Analytics" at bounding box center [64, 184] width 114 height 18
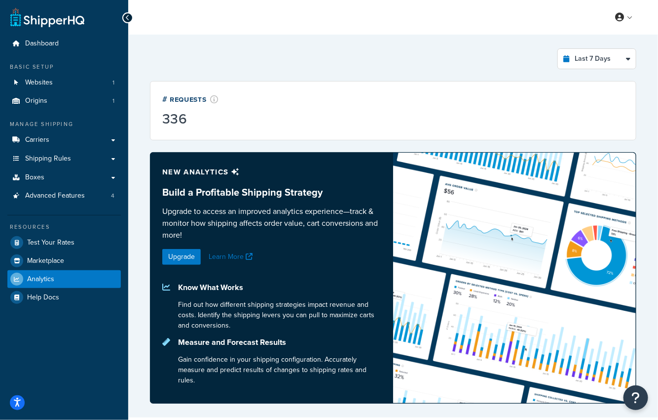
click at [592, 70] on div "Last 7 Days Select a time period Last 24 Hours Last 7 Days Last 30 Days Last 3 …" at bounding box center [393, 225] width 499 height 367
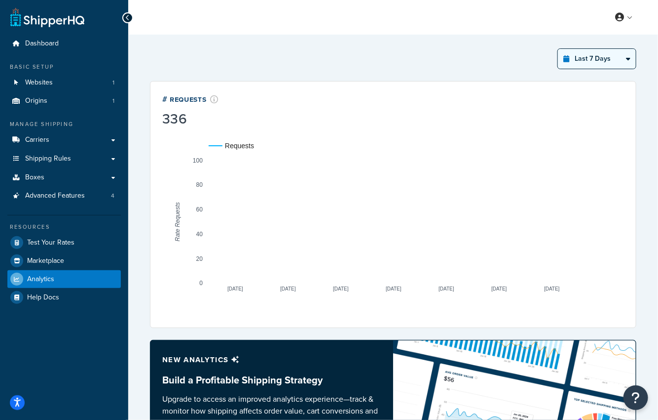
click at [590, 61] on select "Last 24 Hours Last 7 Days Last 30 Days Last 3 Months Last 6 Months Last 12 Mont…" at bounding box center [597, 59] width 78 height 20
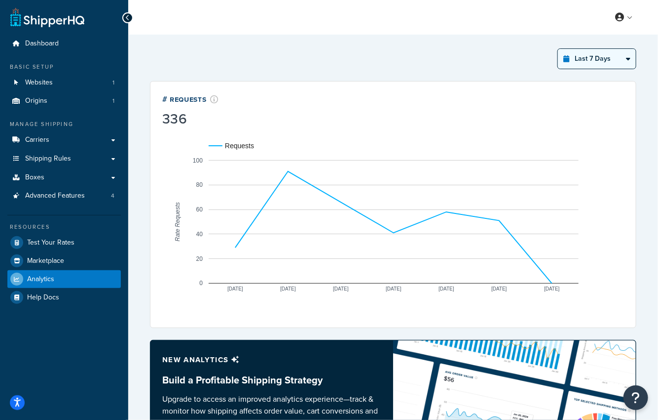
select select "last_year"
click at [559, 49] on select "Last 24 Hours Last 7 Days Last 30 Days Last 3 Months Last 6 Months Last 12 Mont…" at bounding box center [597, 59] width 78 height 20
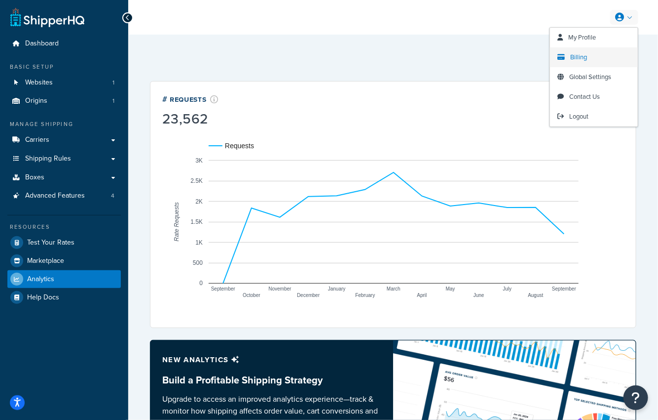
click at [575, 58] on span "Billing" at bounding box center [579, 56] width 17 height 9
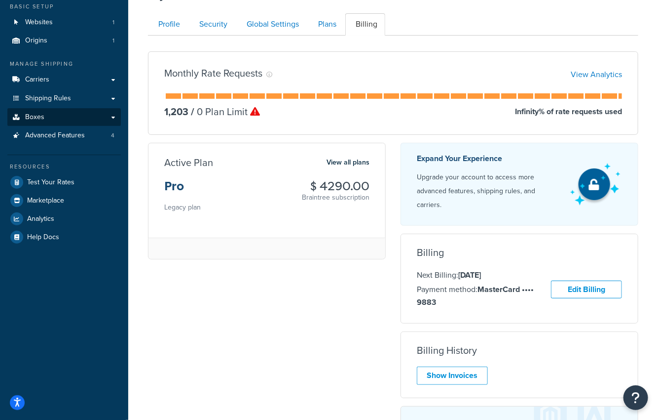
scroll to position [52, 0]
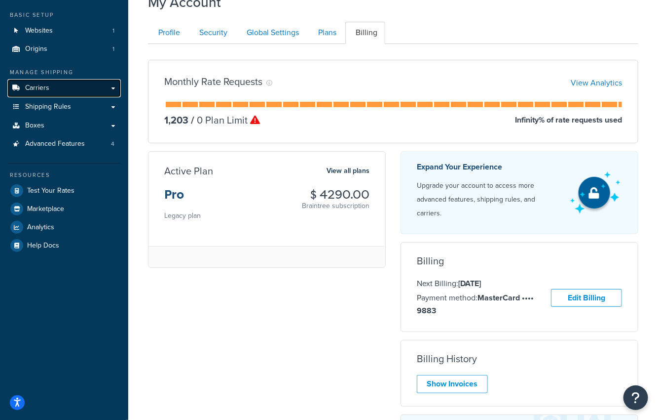
click at [83, 90] on link "Carriers" at bounding box center [64, 88] width 114 height 18
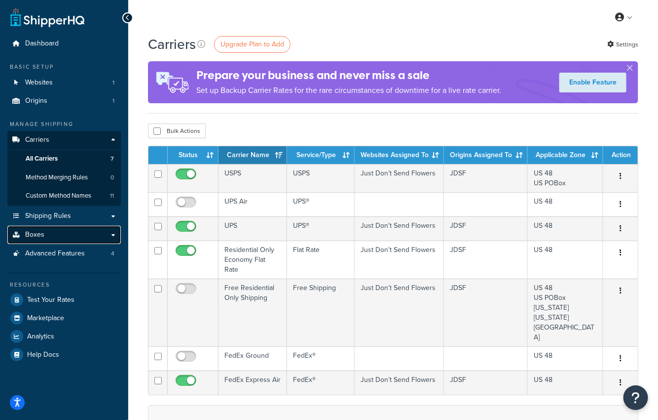
click at [73, 235] on link "Boxes" at bounding box center [64, 235] width 114 height 18
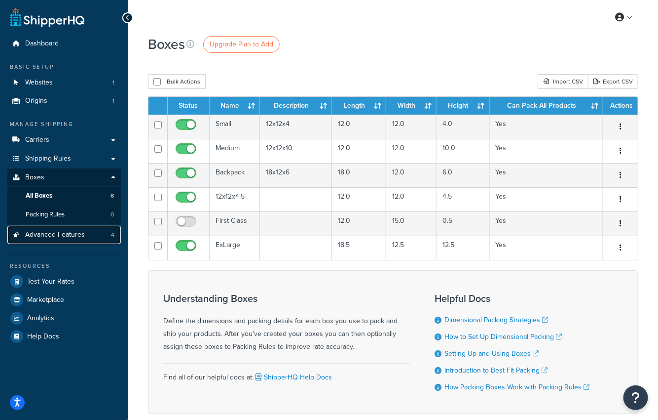
click at [72, 235] on span "Advanced Features" at bounding box center [55, 234] width 60 height 8
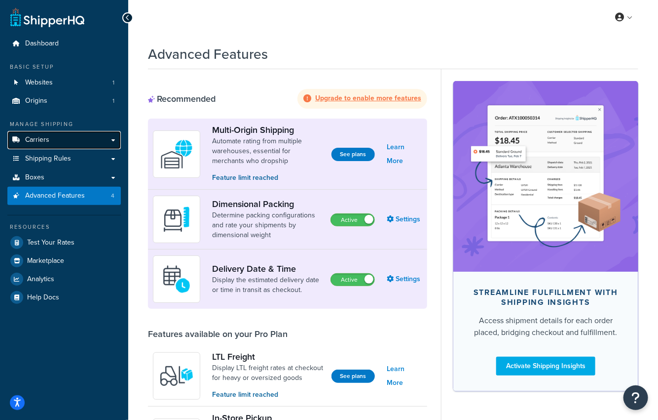
click at [96, 146] on link "Carriers" at bounding box center [64, 140] width 114 height 18
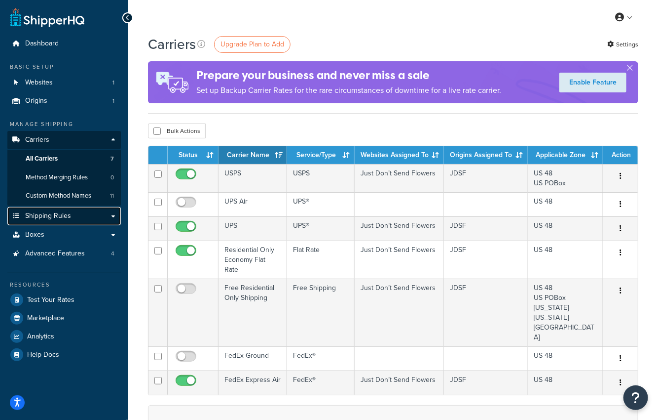
click at [55, 218] on span "Shipping Rules" at bounding box center [48, 216] width 46 height 8
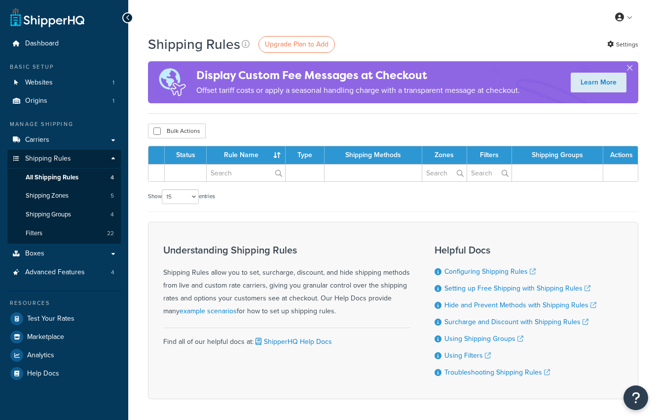
select select "15"
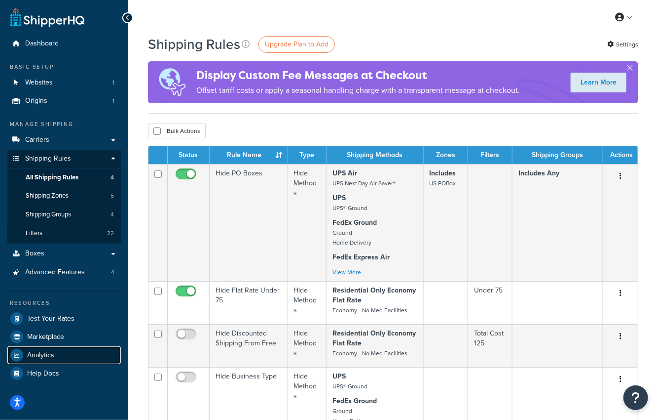
click at [63, 354] on link "Analytics" at bounding box center [64, 355] width 114 height 18
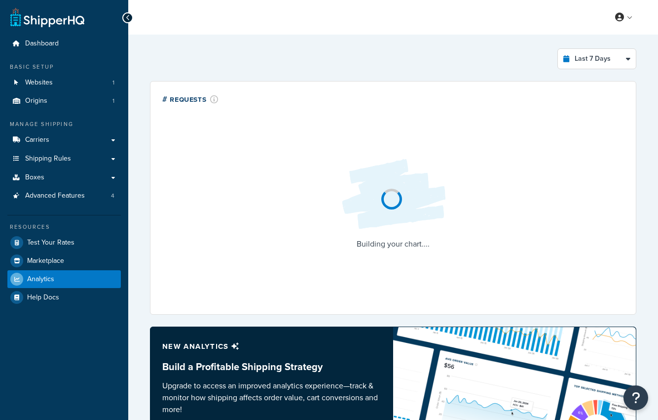
select select "last_7_days"
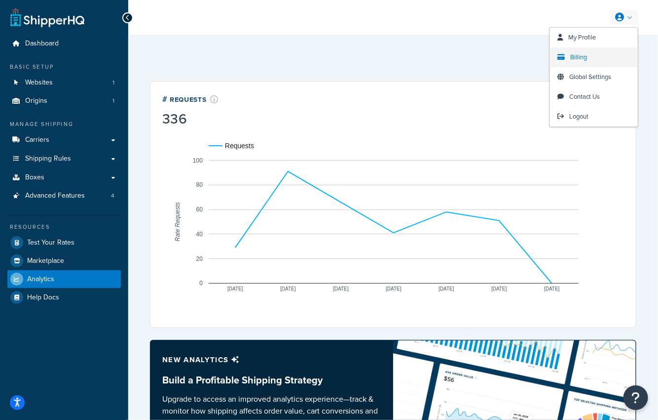
click at [579, 59] on span "Billing" at bounding box center [579, 56] width 17 height 9
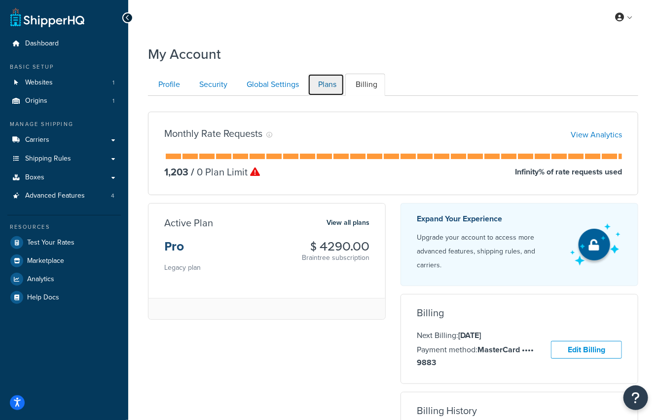
click at [327, 82] on link "Plans" at bounding box center [326, 85] width 37 height 22
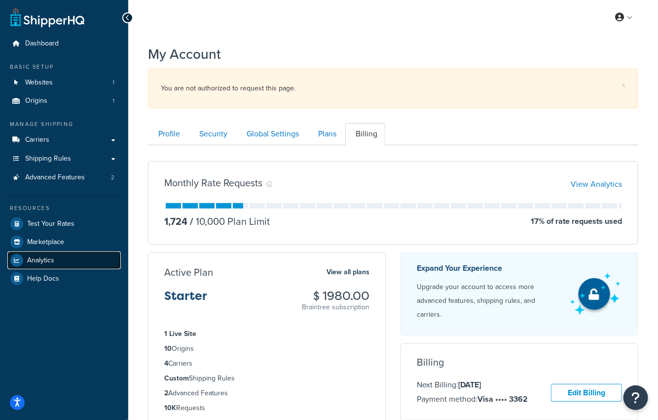
click at [60, 262] on link "Analytics" at bounding box center [64, 260] width 114 height 18
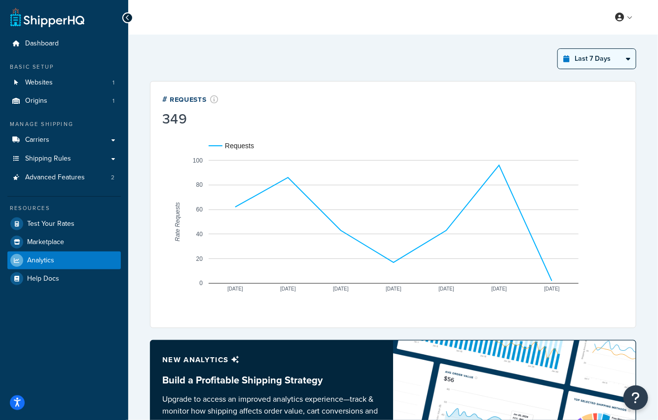
click at [612, 54] on select "Last 24 Hours Last 7 Days Last 30 Days Last 3 Months Last 6 Months Last 12 Mont…" at bounding box center [597, 59] width 78 height 20
select select "last_year"
click at [559, 49] on select "Last 24 Hours Last 7 Days Last 30 Days Last 3 Months Last 6 Months Last 12 Mont…" at bounding box center [597, 59] width 78 height 20
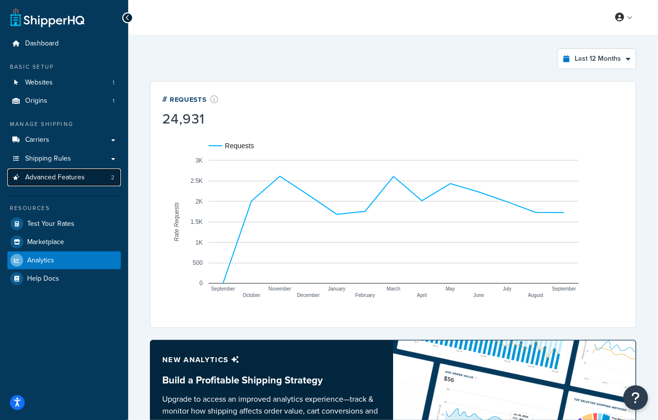
click at [67, 169] on link "Advanced Features 2" at bounding box center [64, 177] width 114 height 18
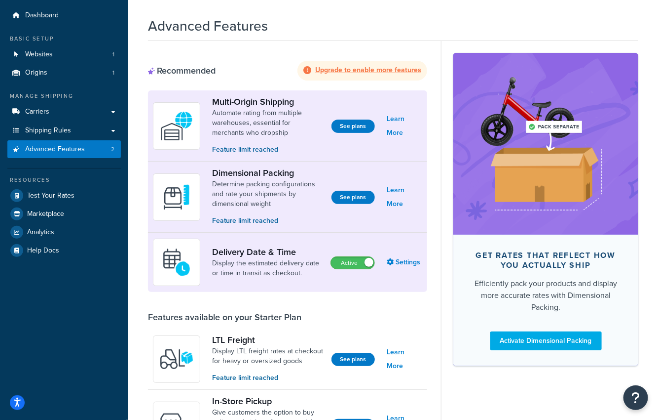
scroll to position [2, 0]
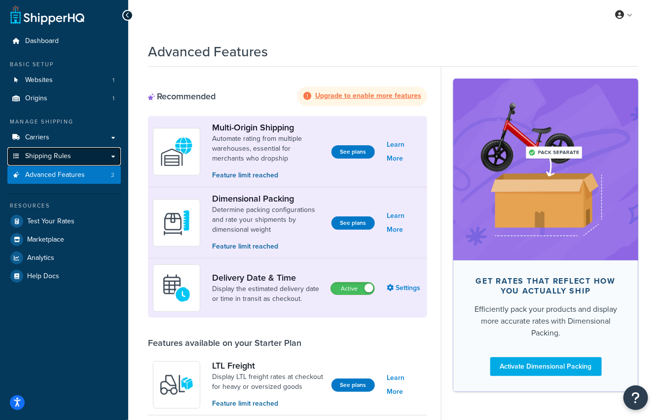
click at [77, 149] on link "Shipping Rules" at bounding box center [64, 156] width 114 height 18
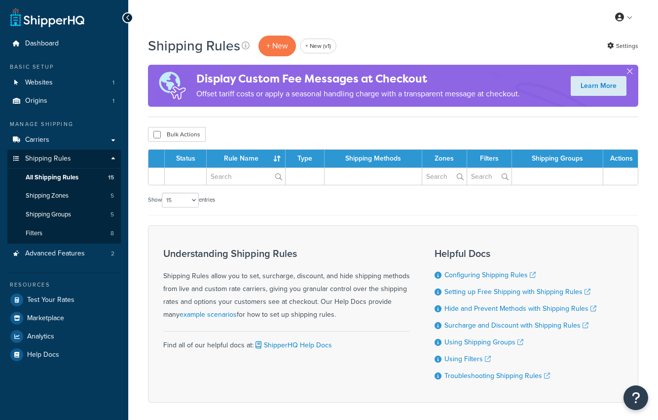
select select "15"
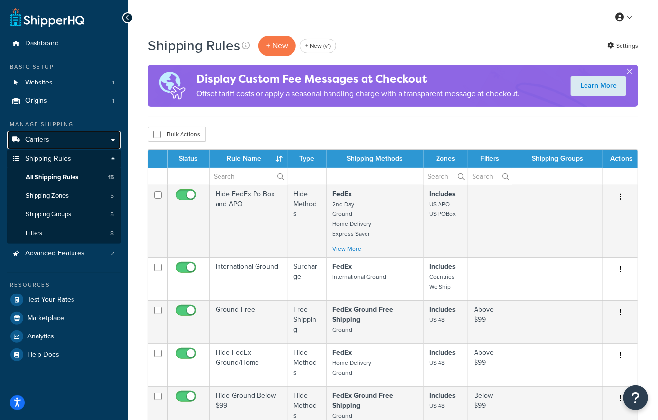
click at [99, 140] on link "Carriers" at bounding box center [64, 140] width 114 height 18
